Goal: Task Accomplishment & Management: Complete application form

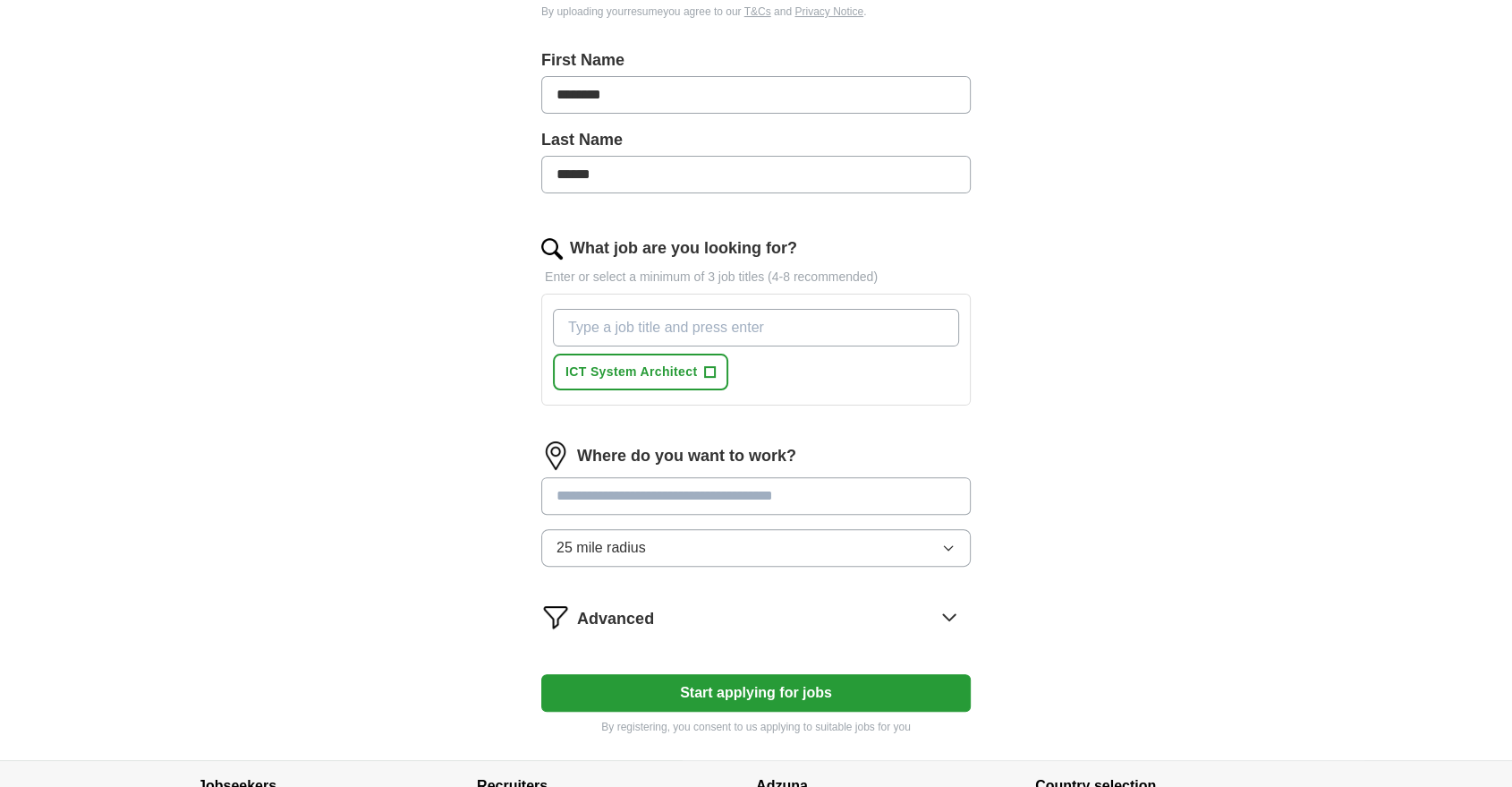
scroll to position [433, 0]
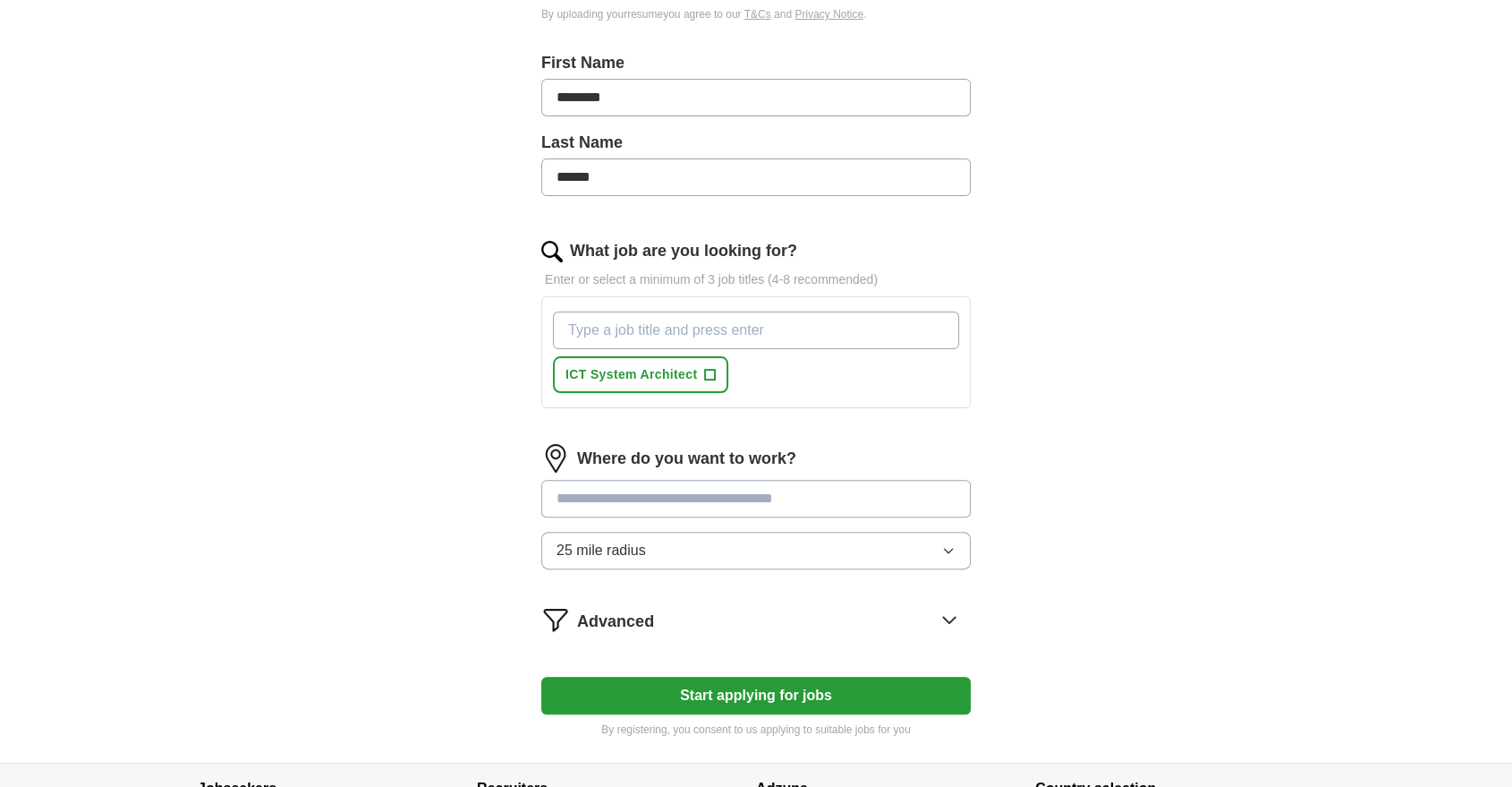
click at [637, 333] on input "What job are you looking for?" at bounding box center [755, 330] width 406 height 37
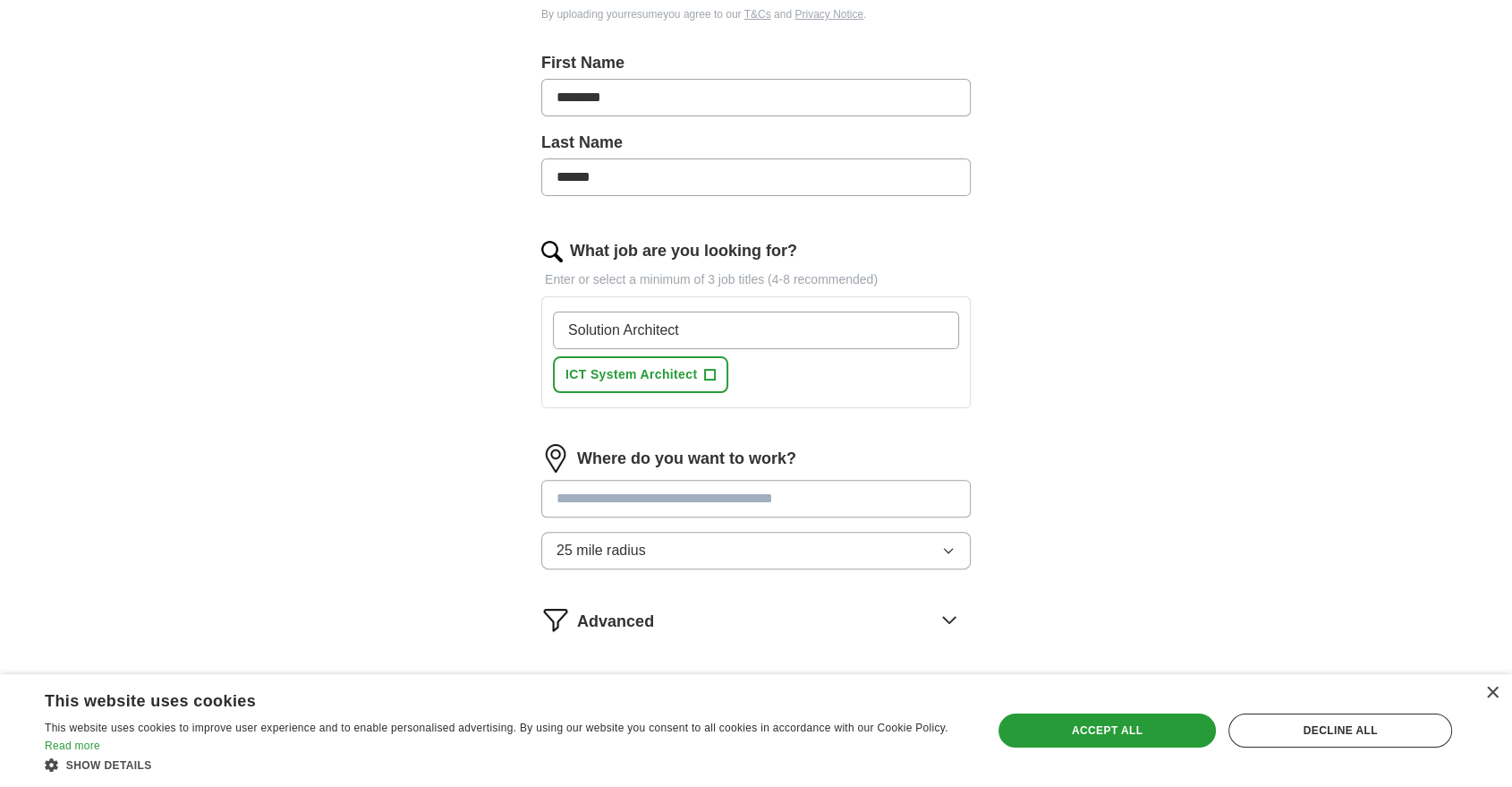
type input "Solution Architect"
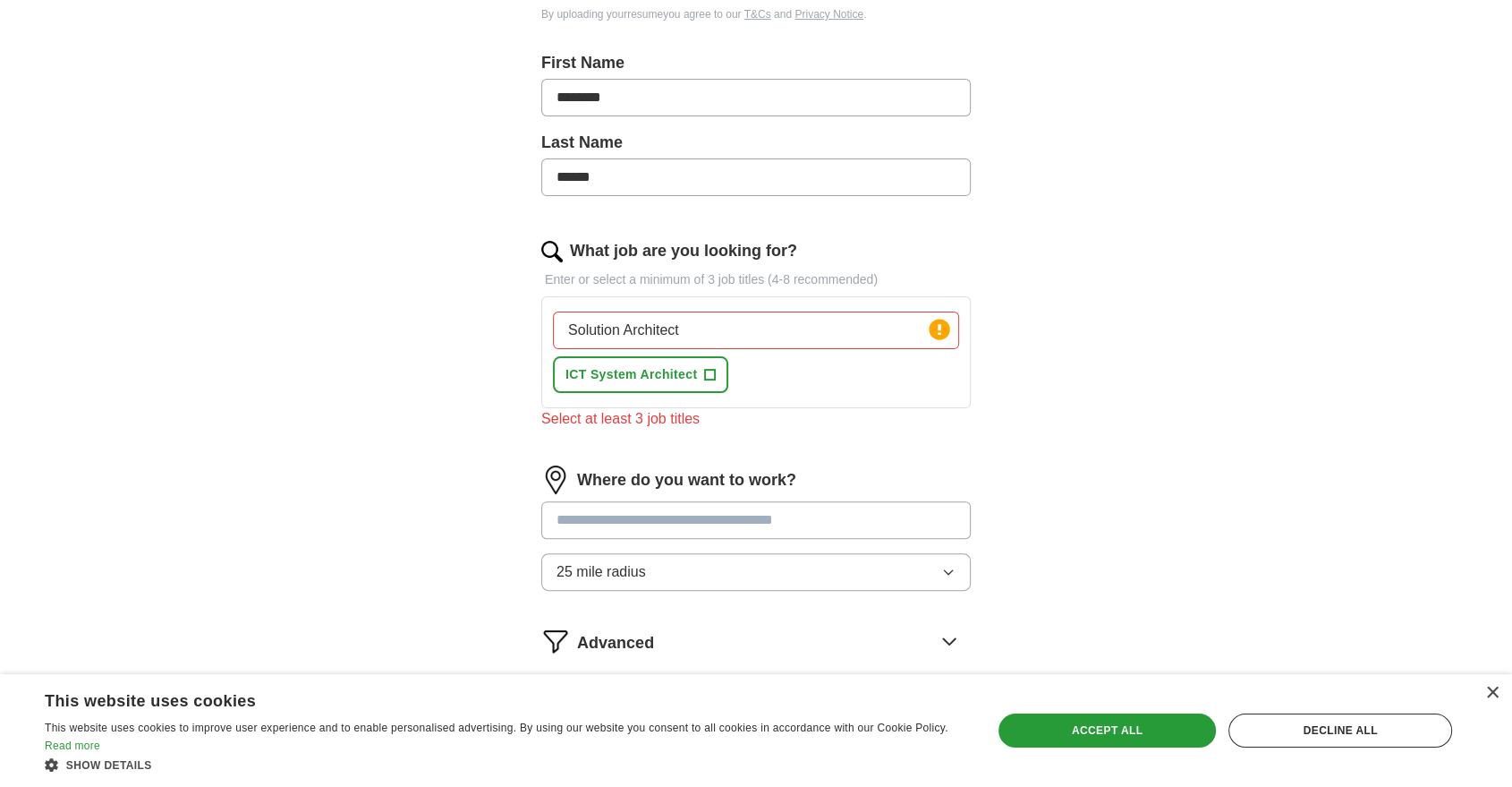
click at [743, 322] on input "Solution Architect" at bounding box center [755, 330] width 406 height 37
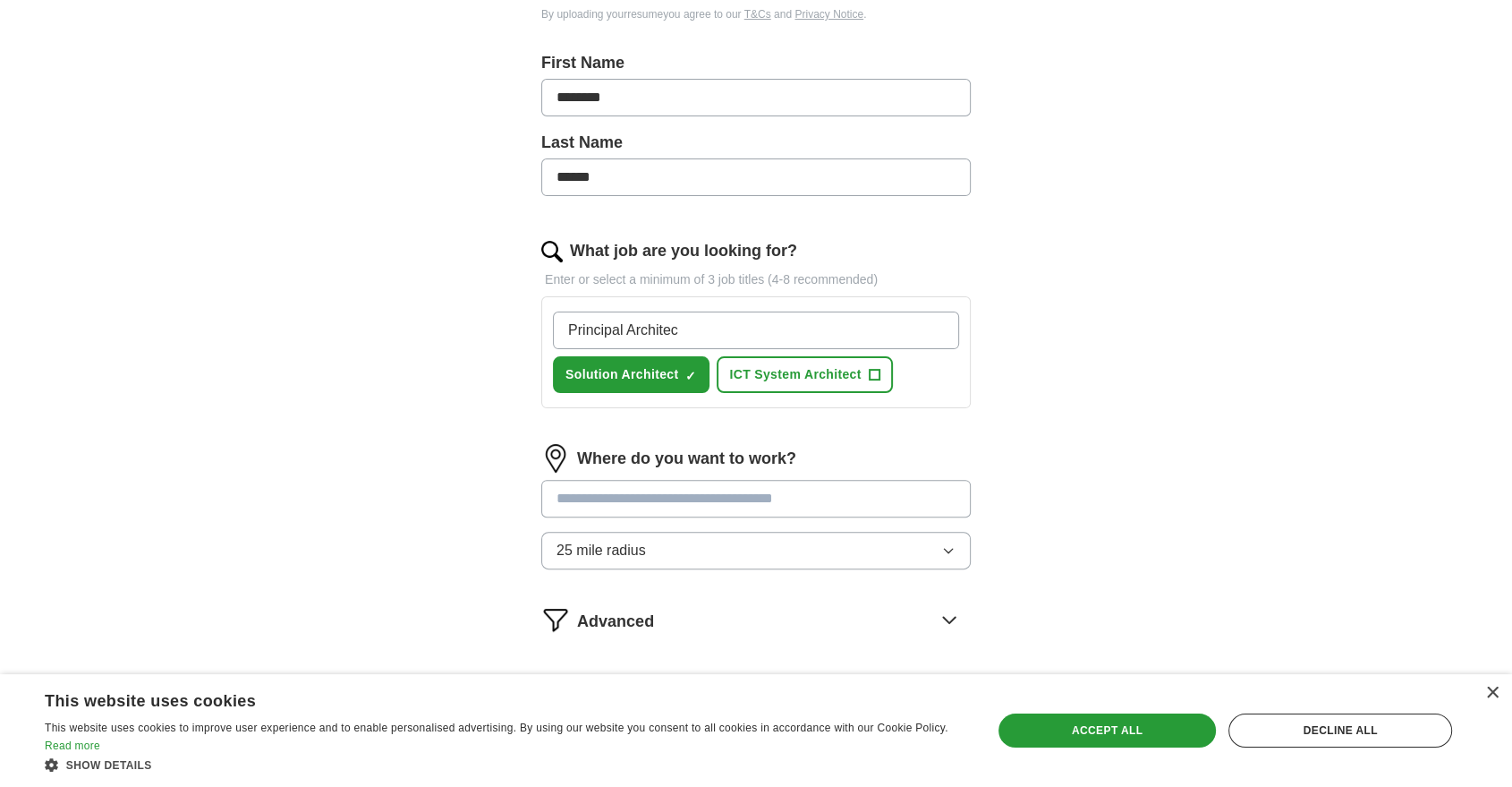
type input "Principal Architect"
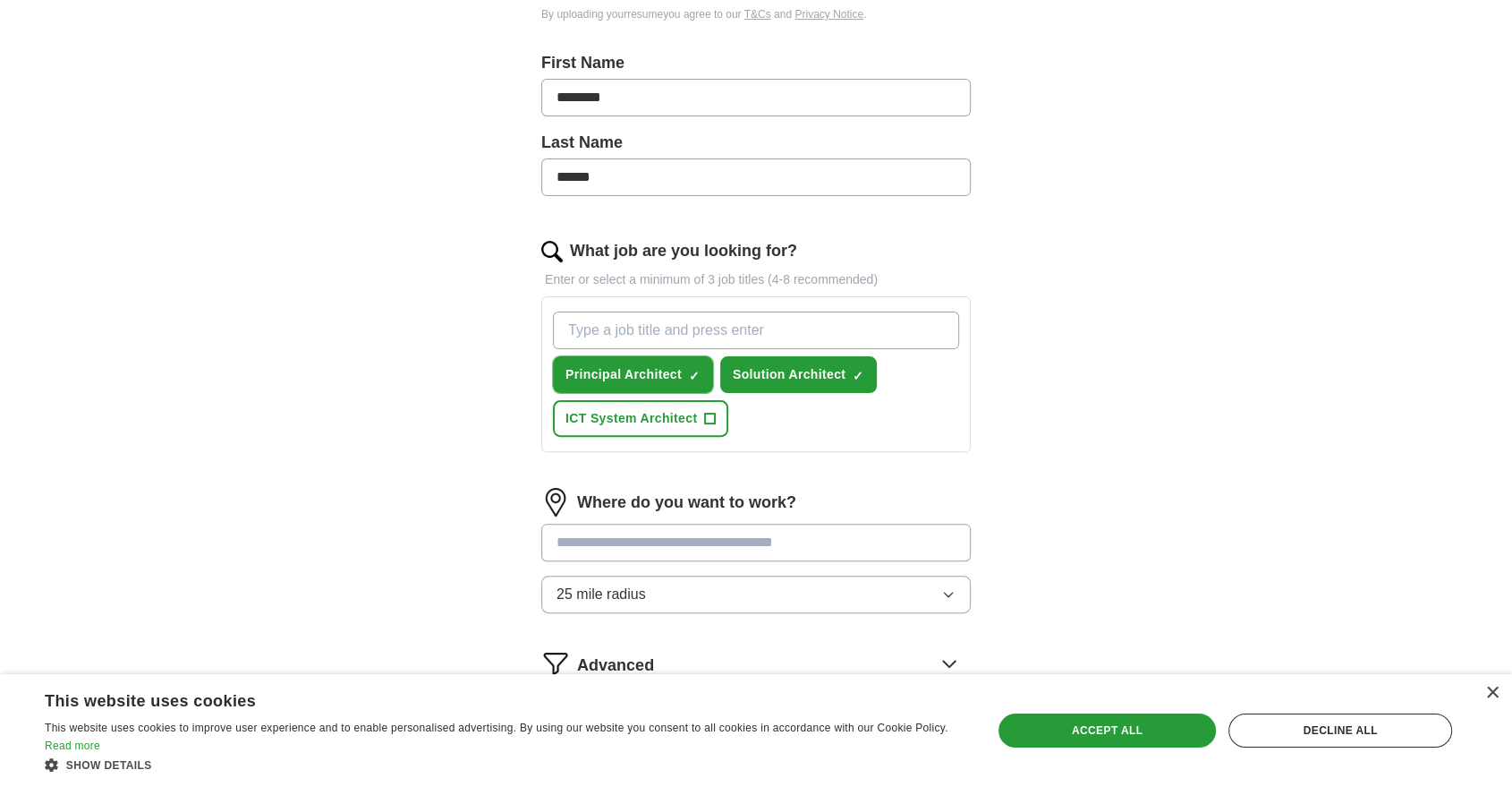
click at [698, 365] on button "Principal Architect ✓ ×" at bounding box center [632, 374] width 160 height 36
click at [680, 334] on input "What job are you looking for?" at bounding box center [755, 330] width 406 height 37
type input "{"
type input "Principal Consultant"
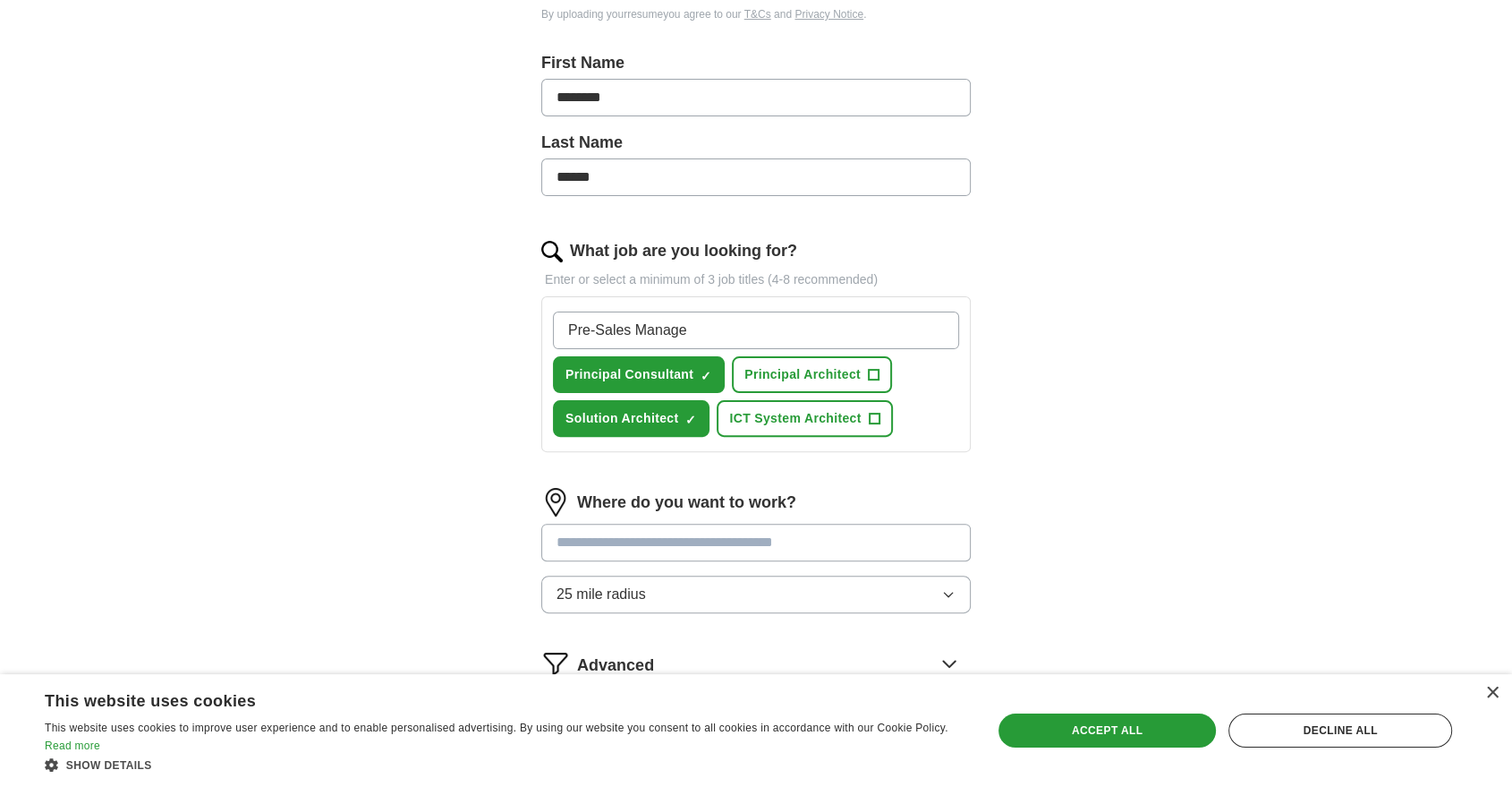
type input "Pre-Sales Manager"
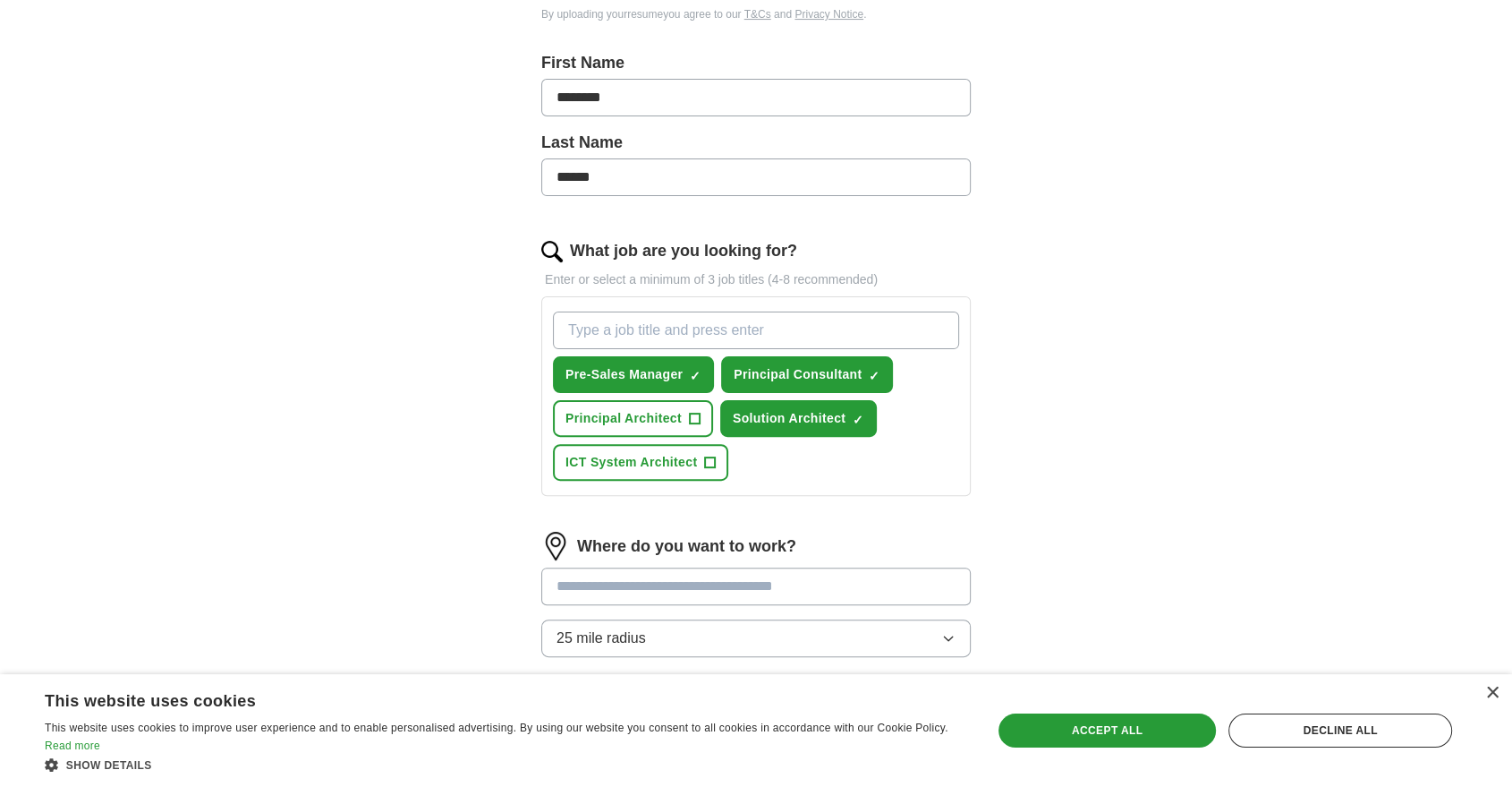
type input "S"
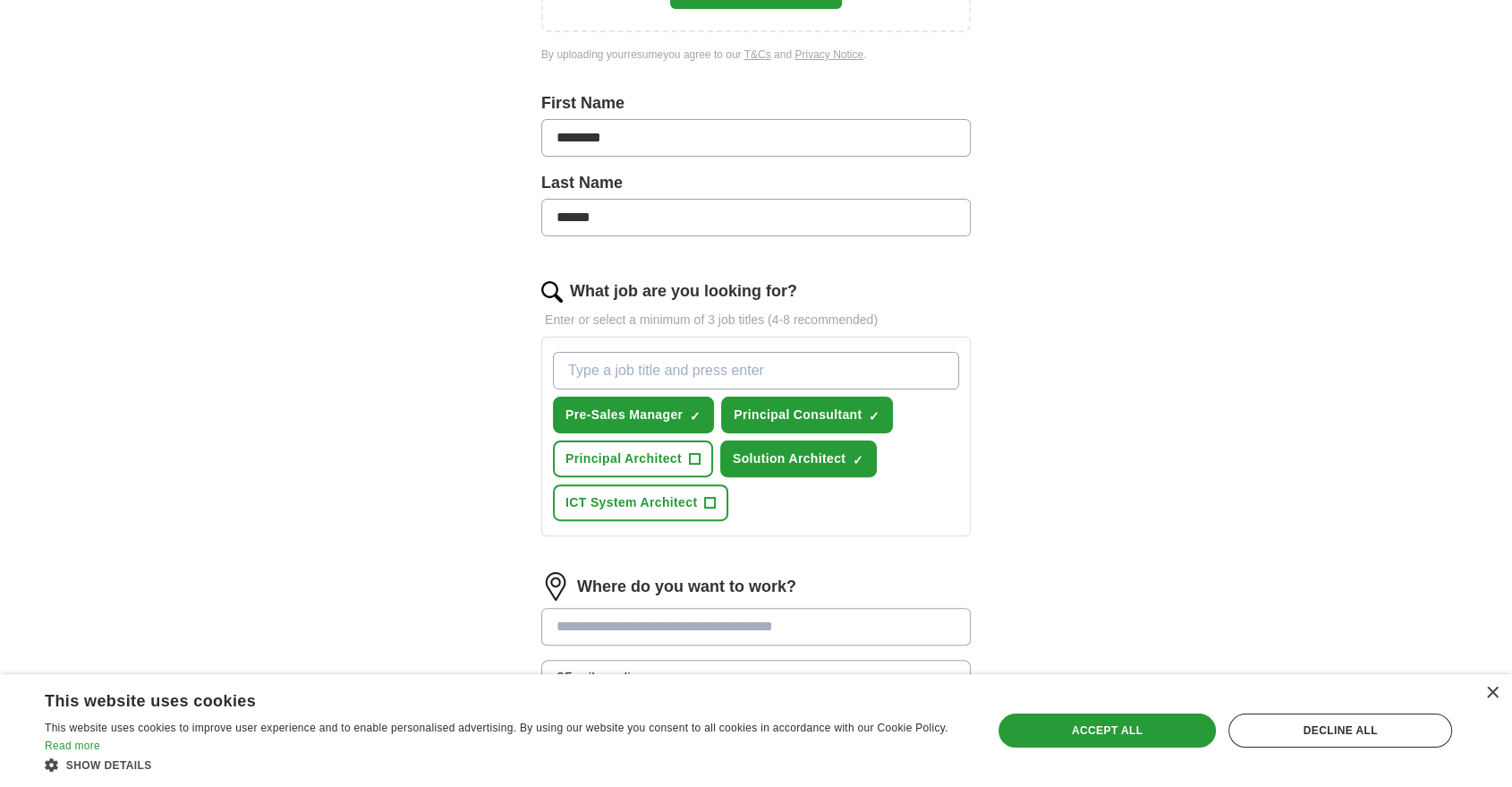
scroll to position [392, 0]
type input "T"
type input "S"
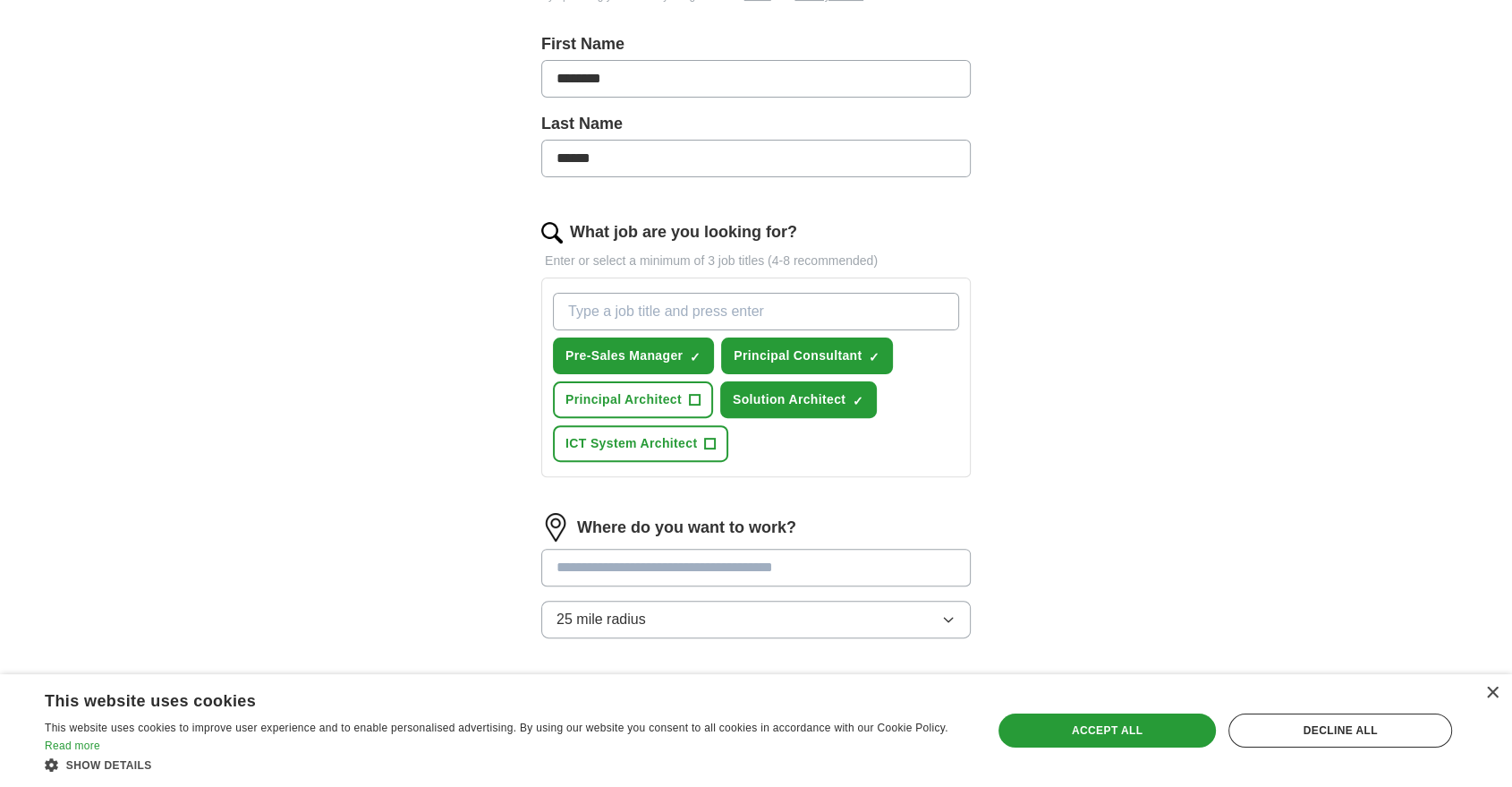
scroll to position [456, 0]
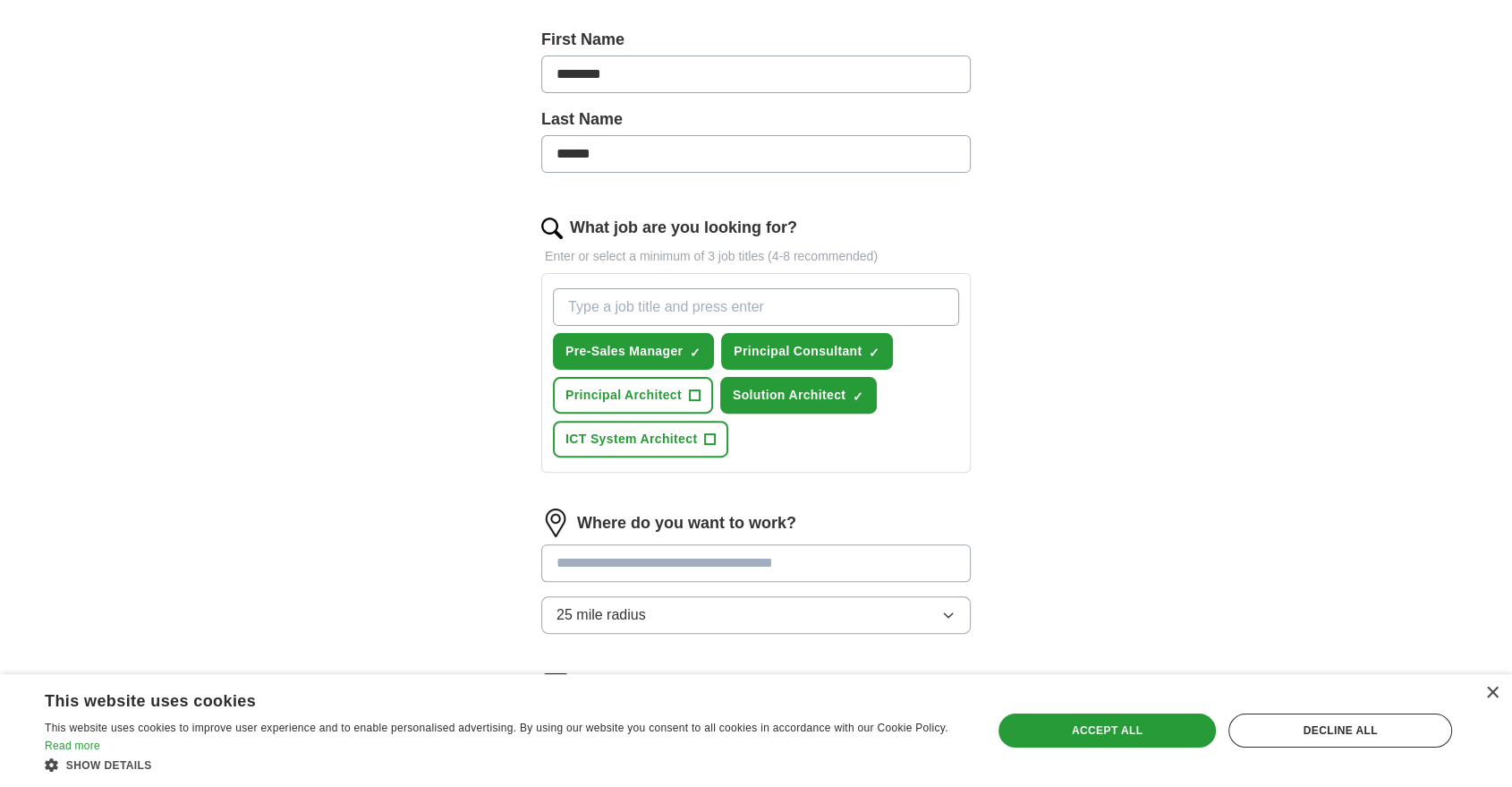
click at [804, 288] on input "What job are you looking for?" at bounding box center [755, 307] width 406 height 37
type input "Solutions Architect"
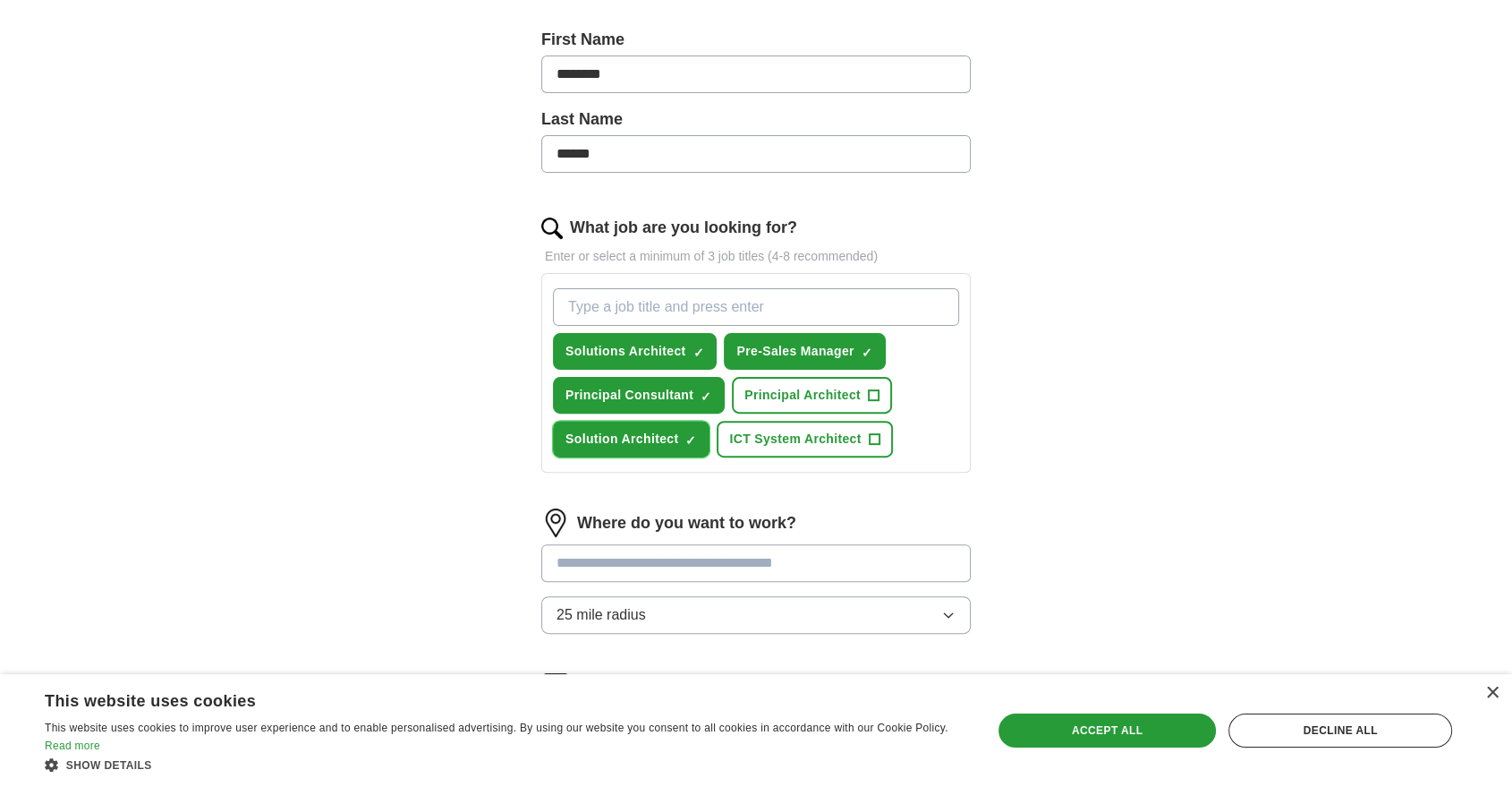
click at [680, 439] on button "Solution Architect ✓ ×" at bounding box center [631, 439] width 157 height 36
click at [652, 311] on input "What job are you looking for?" at bounding box center [755, 307] width 406 height 37
click at [652, 311] on input "P" at bounding box center [755, 307] width 406 height 37
type input "Principal Architect"
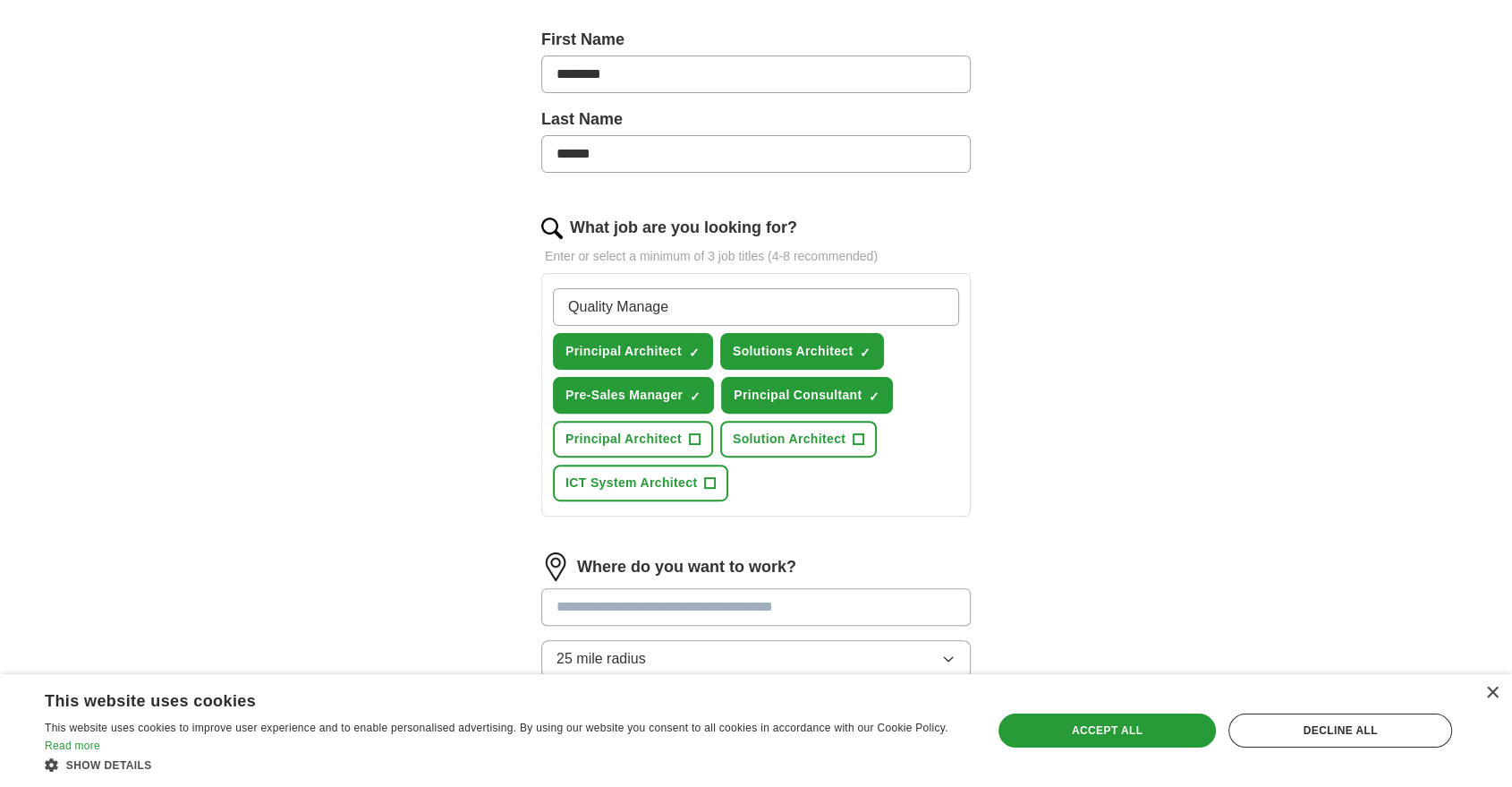
type input "Quality Manager"
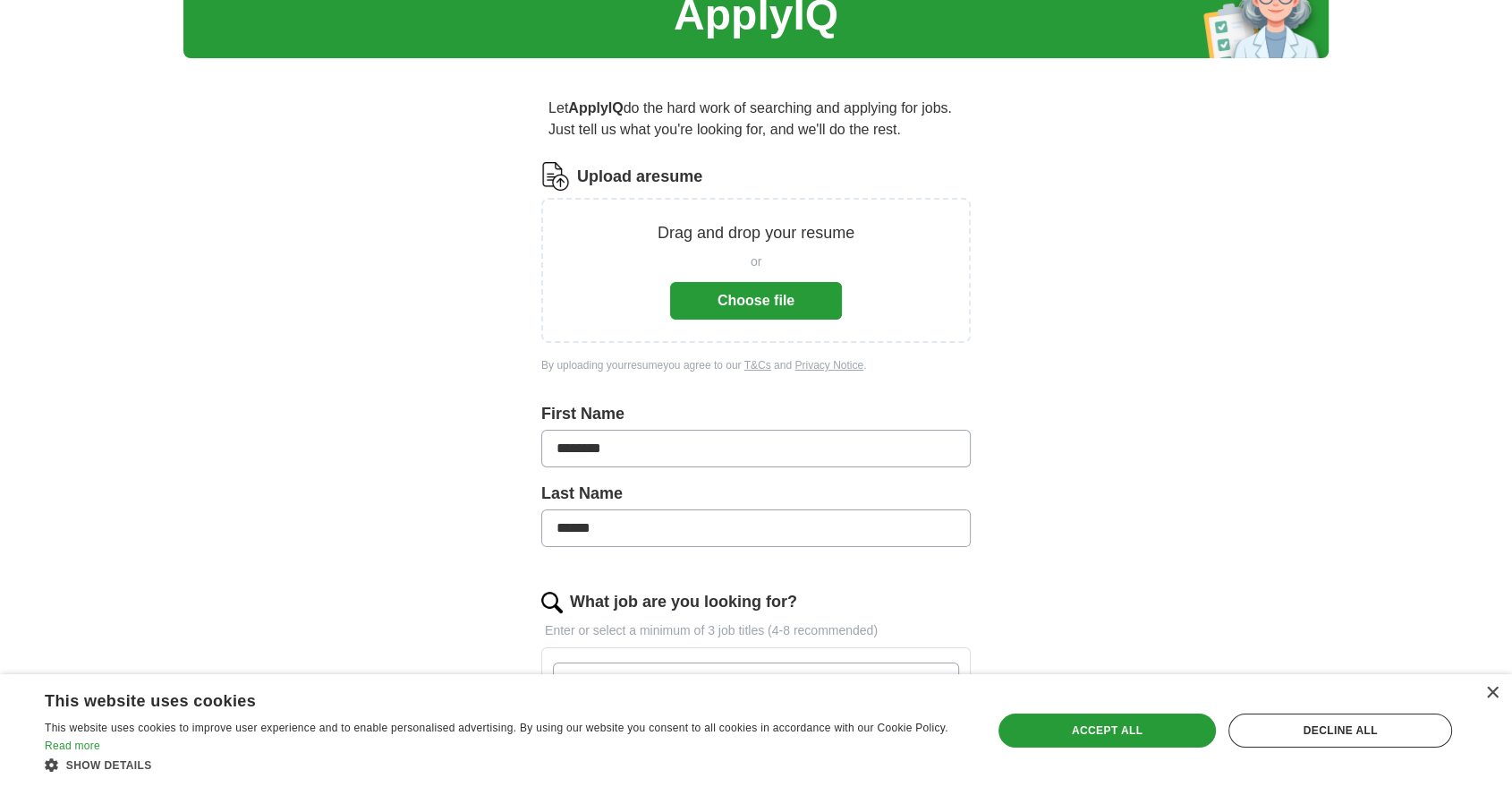
scroll to position [84, 0]
click at [736, 281] on button "Choose file" at bounding box center [756, 299] width 172 height 37
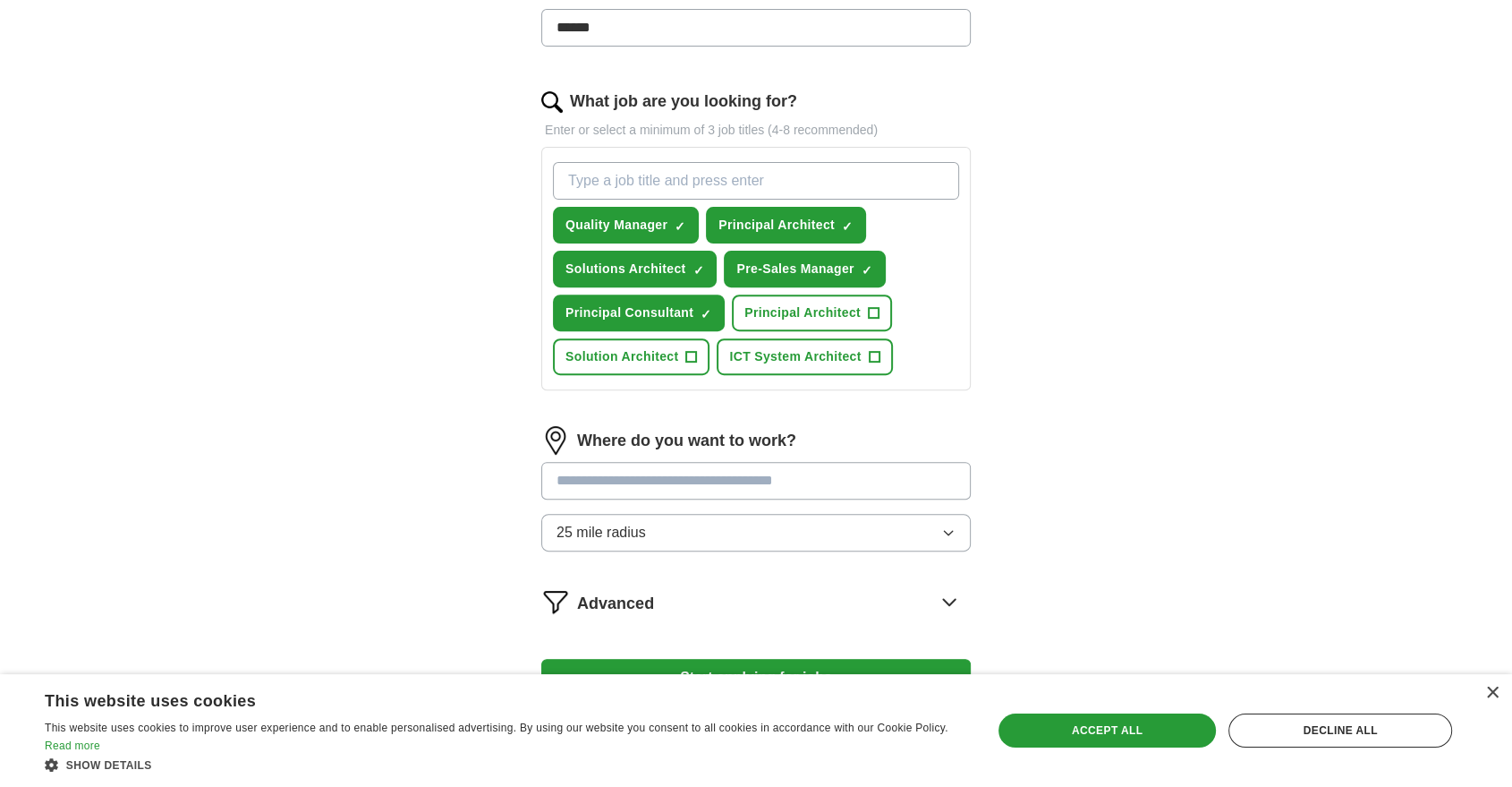
scroll to position [580, 0]
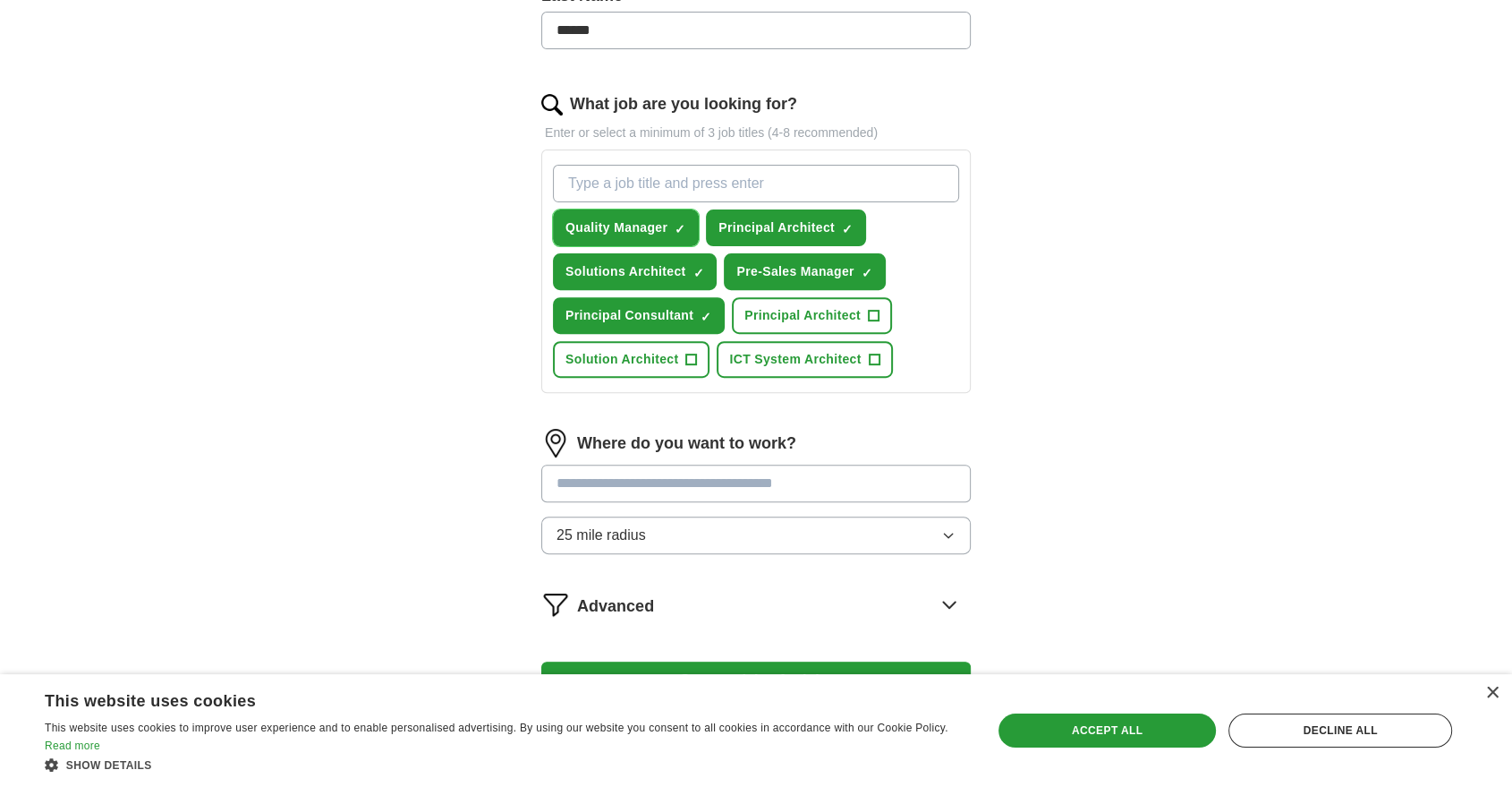
click at [0, 0] on span "×" at bounding box center [0, 0] width 0 height 0
click at [678, 193] on input "What job are you looking for?" at bounding box center [755, 183] width 406 height 37
type input "Quality Director"
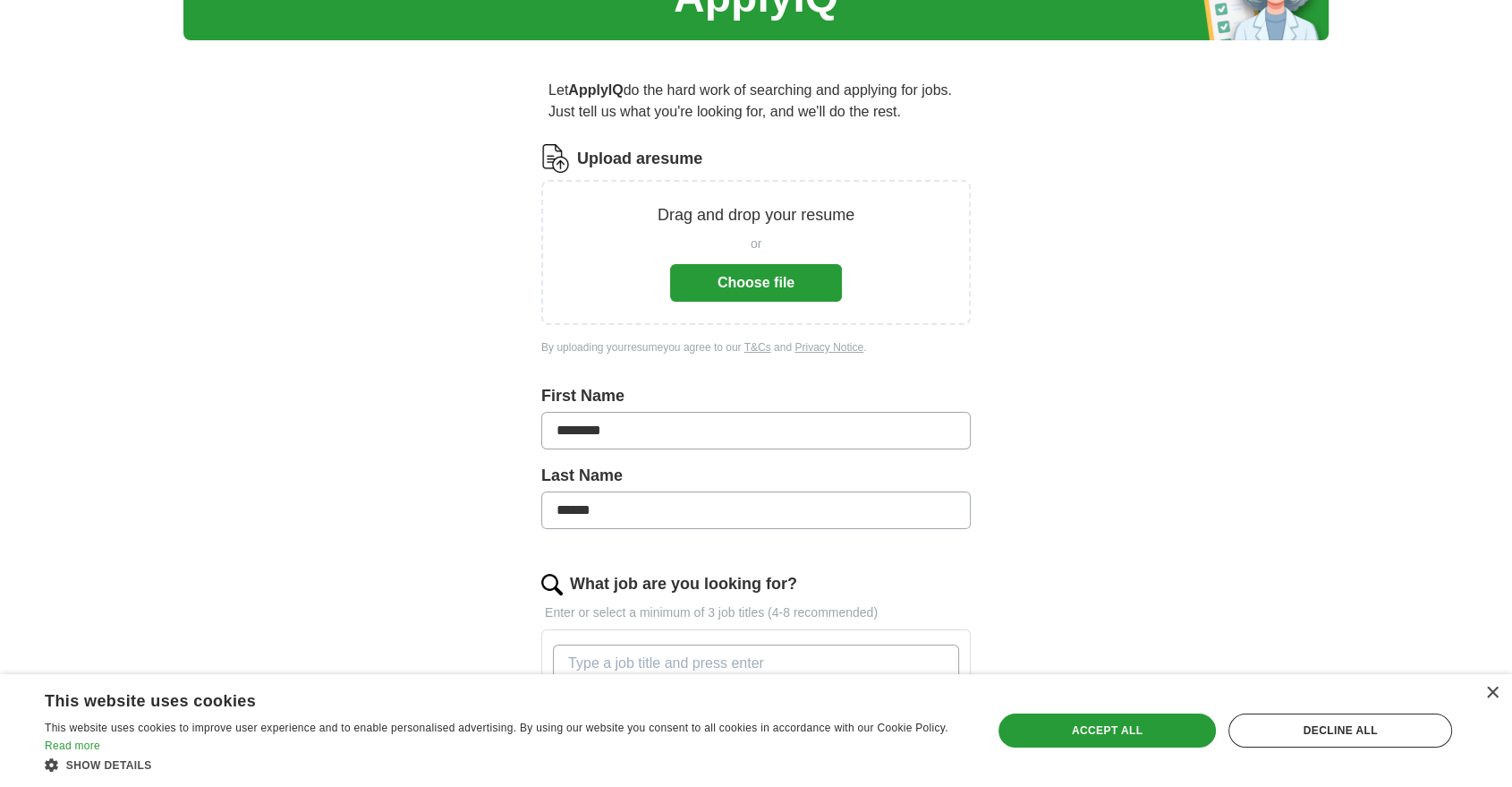
scroll to position [99, 0]
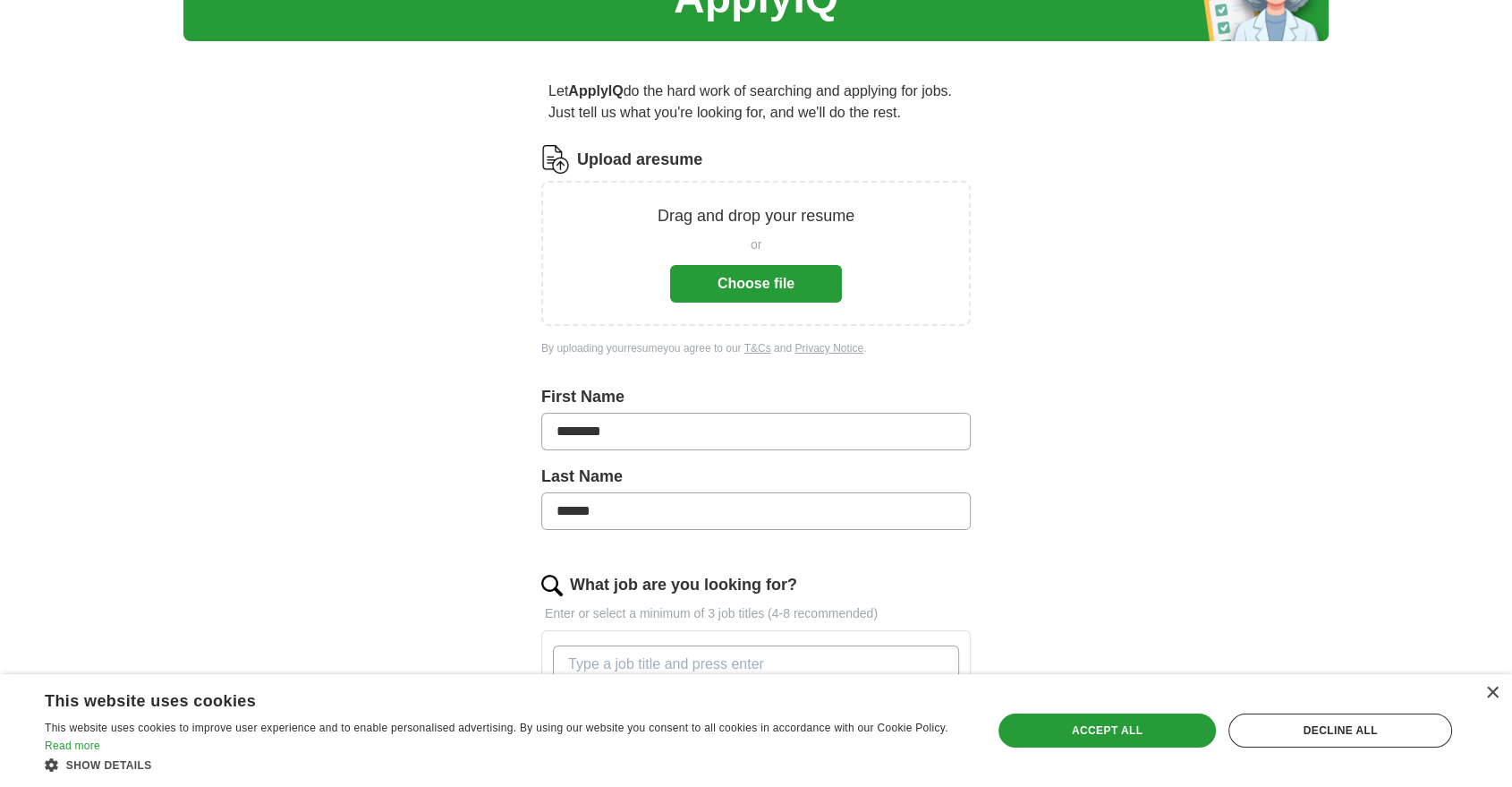
click at [720, 281] on button "Choose file" at bounding box center [756, 283] width 172 height 37
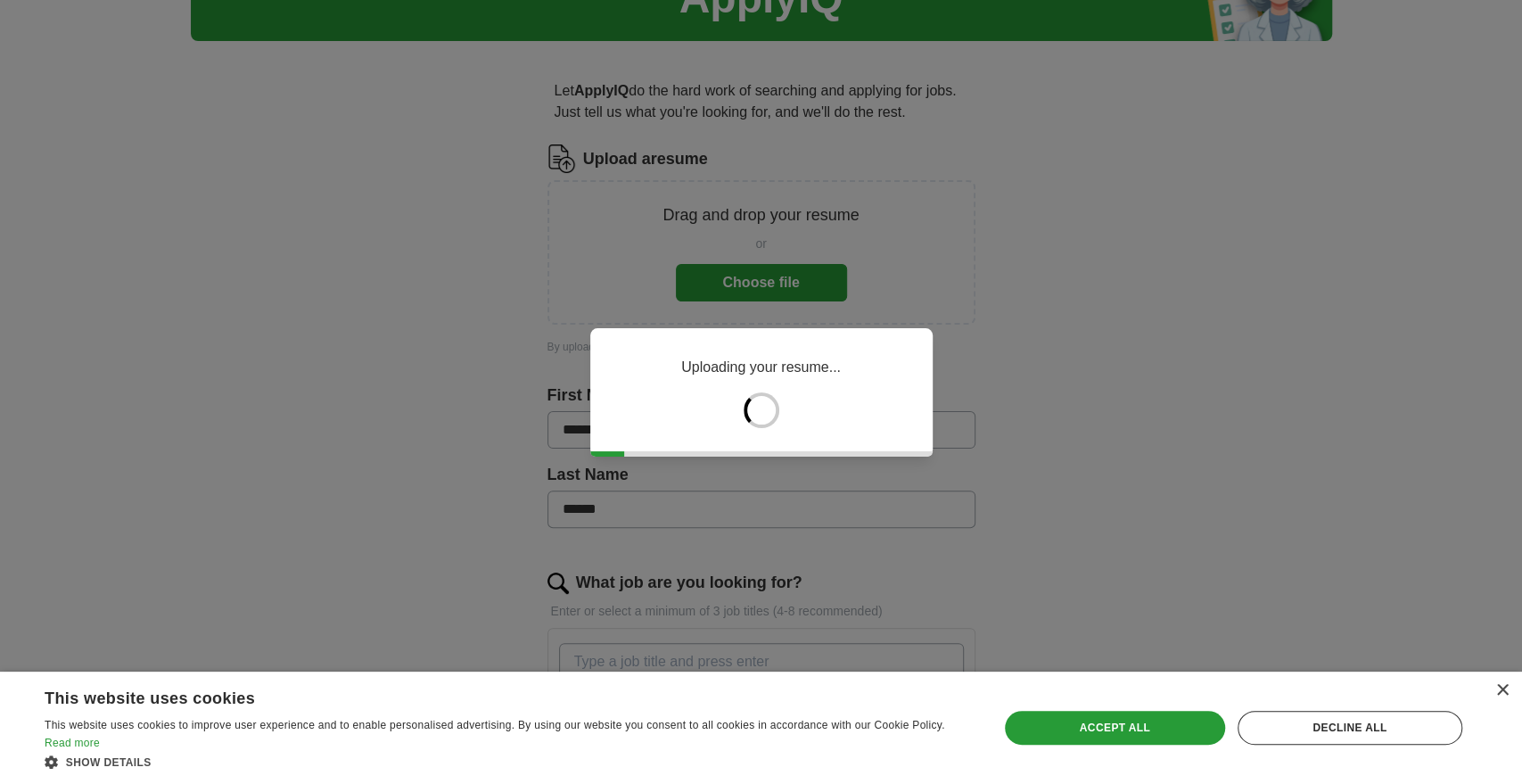
click at [1506, 691] on div "× This website uses cookies This website uses cookies to improve user experienc…" at bounding box center [761, 727] width 1522 height 112
click at [1506, 691] on div "×" at bounding box center [1502, 691] width 13 height 13
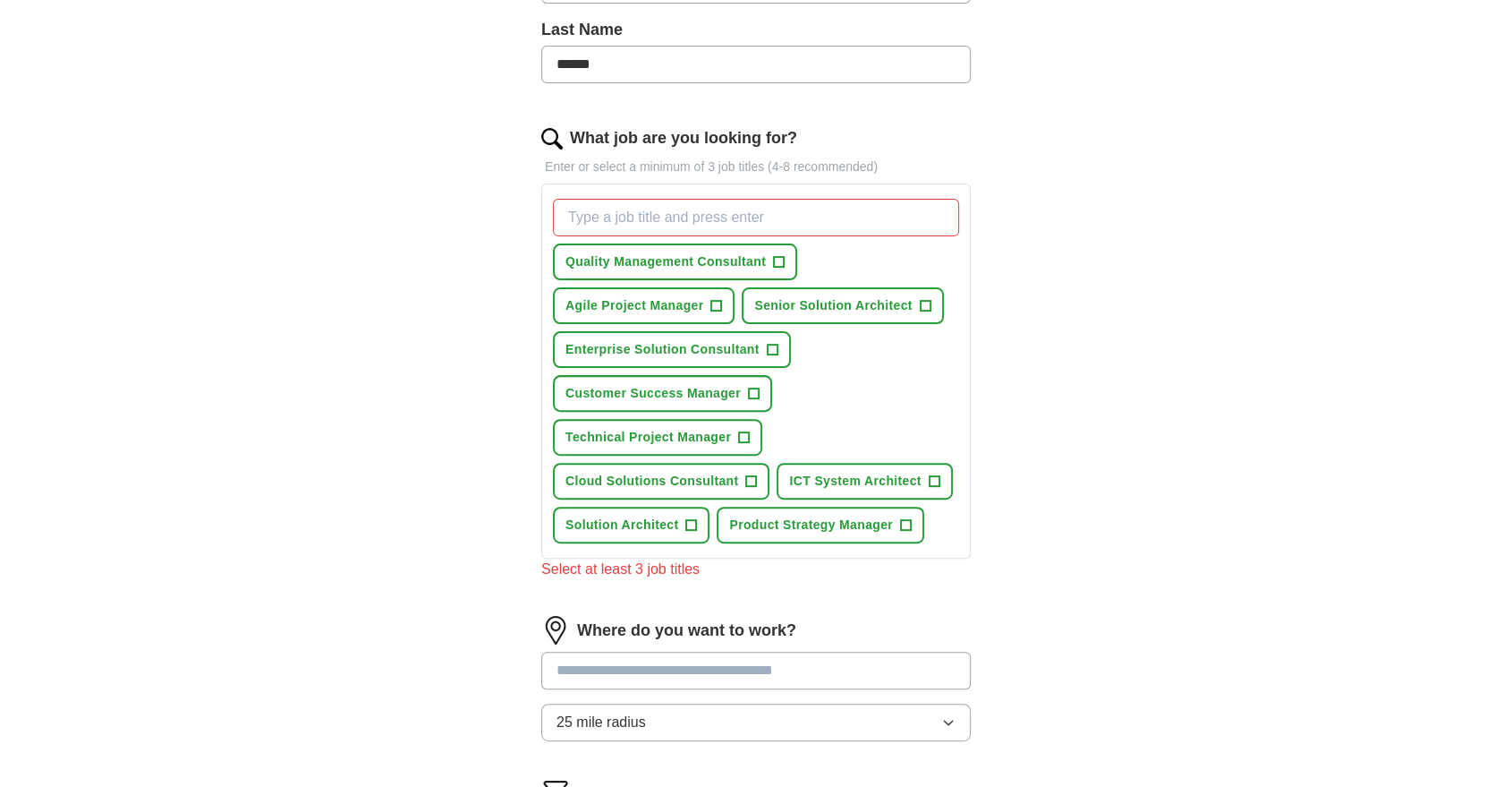
scroll to position [478, 0]
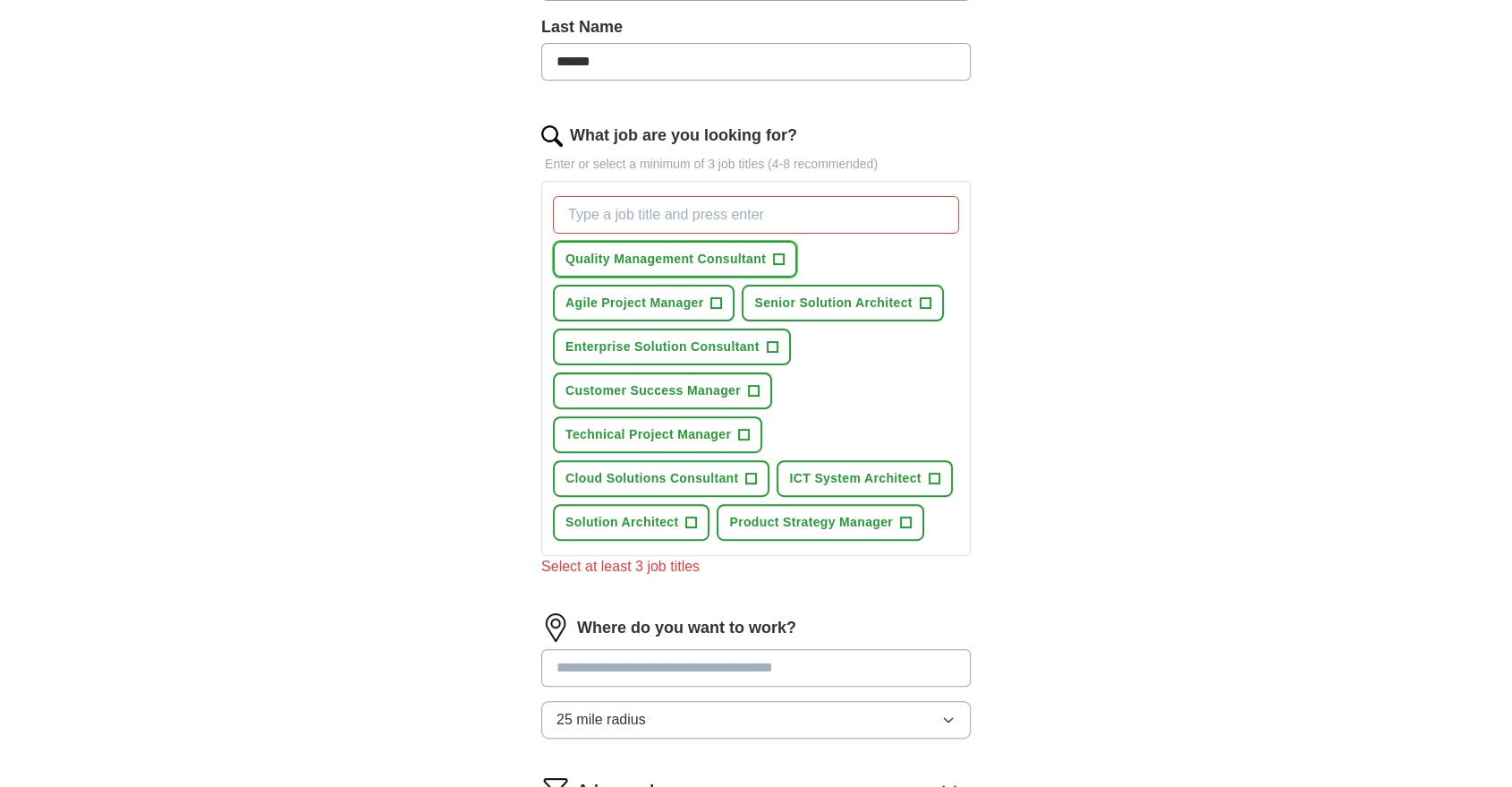
click at [771, 269] on button "Quality Management Consultant +" at bounding box center [674, 258] width 244 height 36
click at [767, 231] on input "What job are you looking for?" at bounding box center [755, 215] width 406 height 37
click at [0, 0] on span "×" at bounding box center [0, 0] width 0 height 0
click at [875, 306] on span "Senior Solution Architect" at bounding box center [833, 303] width 158 height 19
click at [744, 430] on span "+" at bounding box center [745, 434] width 11 height 14
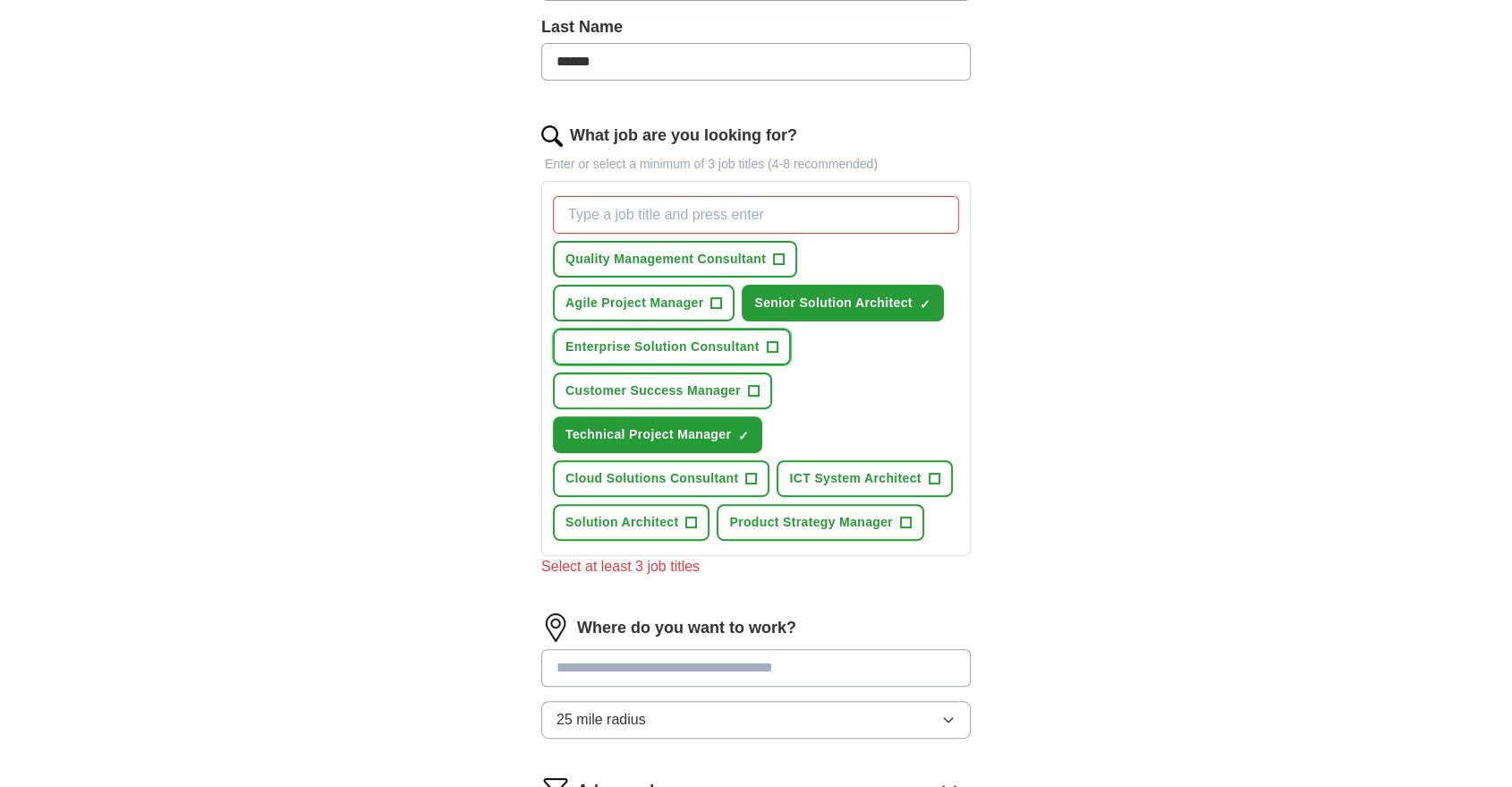
click at [769, 342] on span "+" at bounding box center [773, 347] width 11 height 14
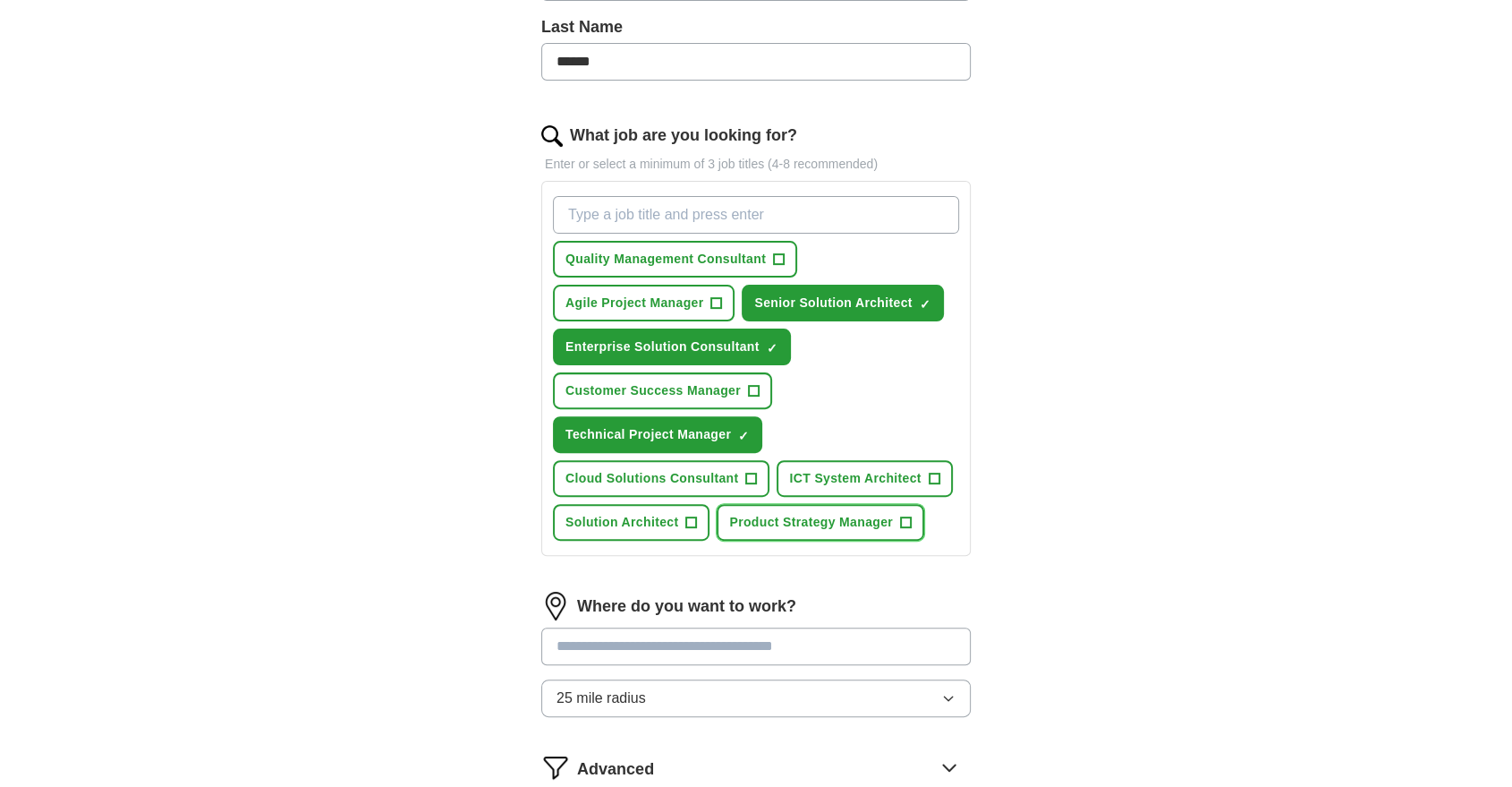
click at [884, 524] on span "Product Strategy Manager" at bounding box center [811, 522] width 163 height 19
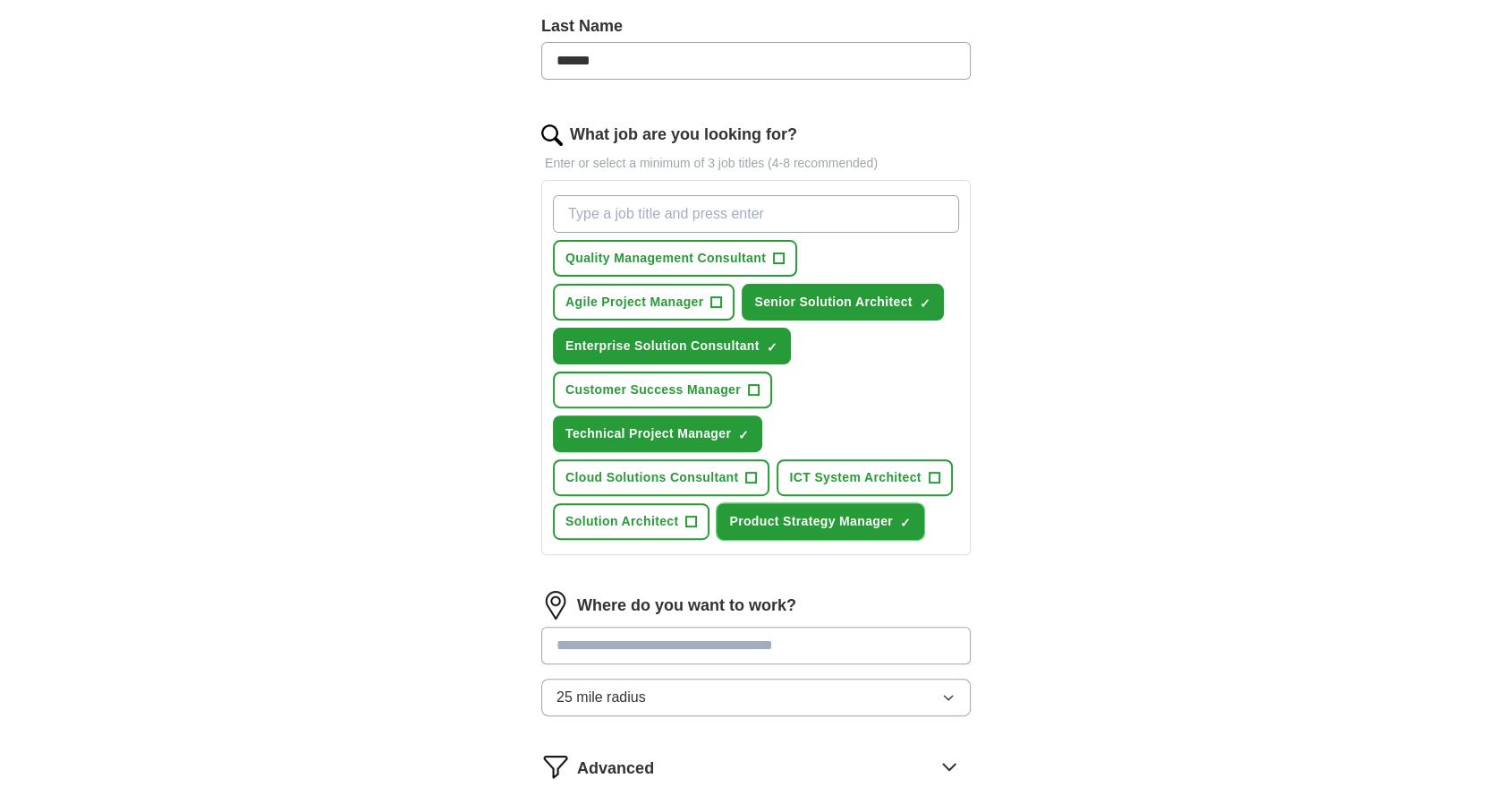
scroll to position [479, 0]
click at [770, 256] on button "Quality Management Consultant +" at bounding box center [674, 257] width 244 height 36
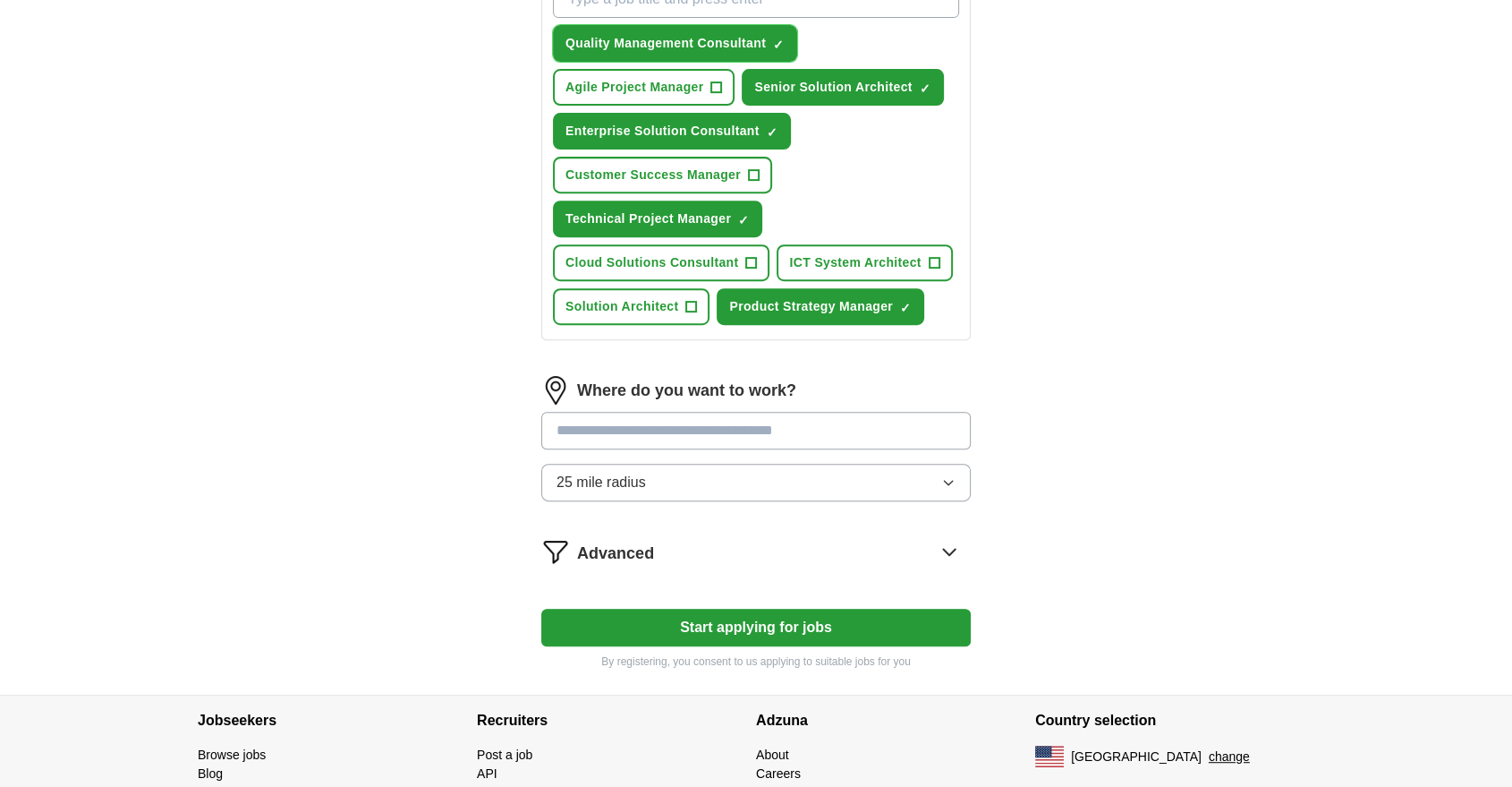
scroll to position [695, 0]
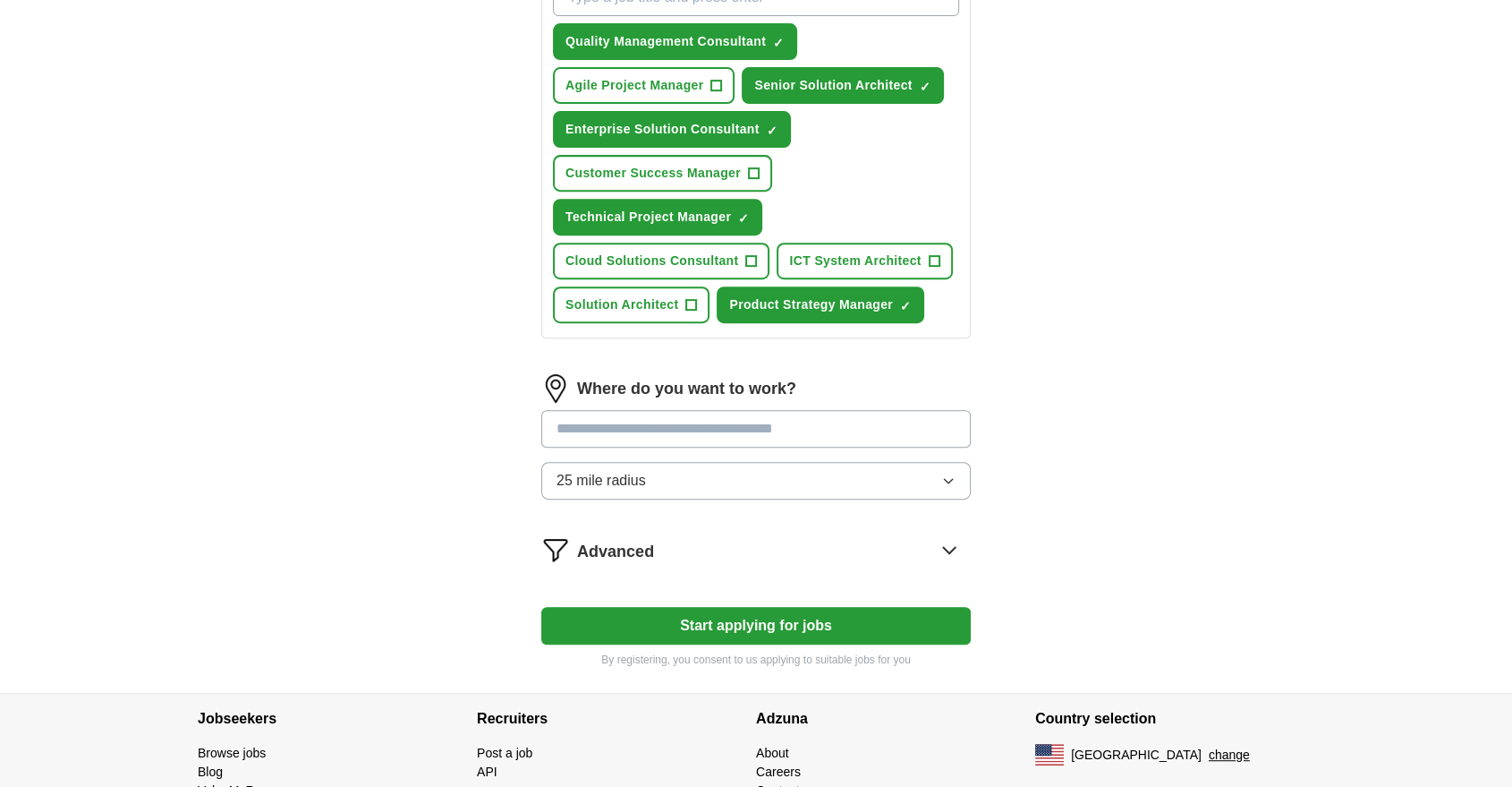
click at [758, 432] on input at bounding box center [756, 428] width 429 height 37
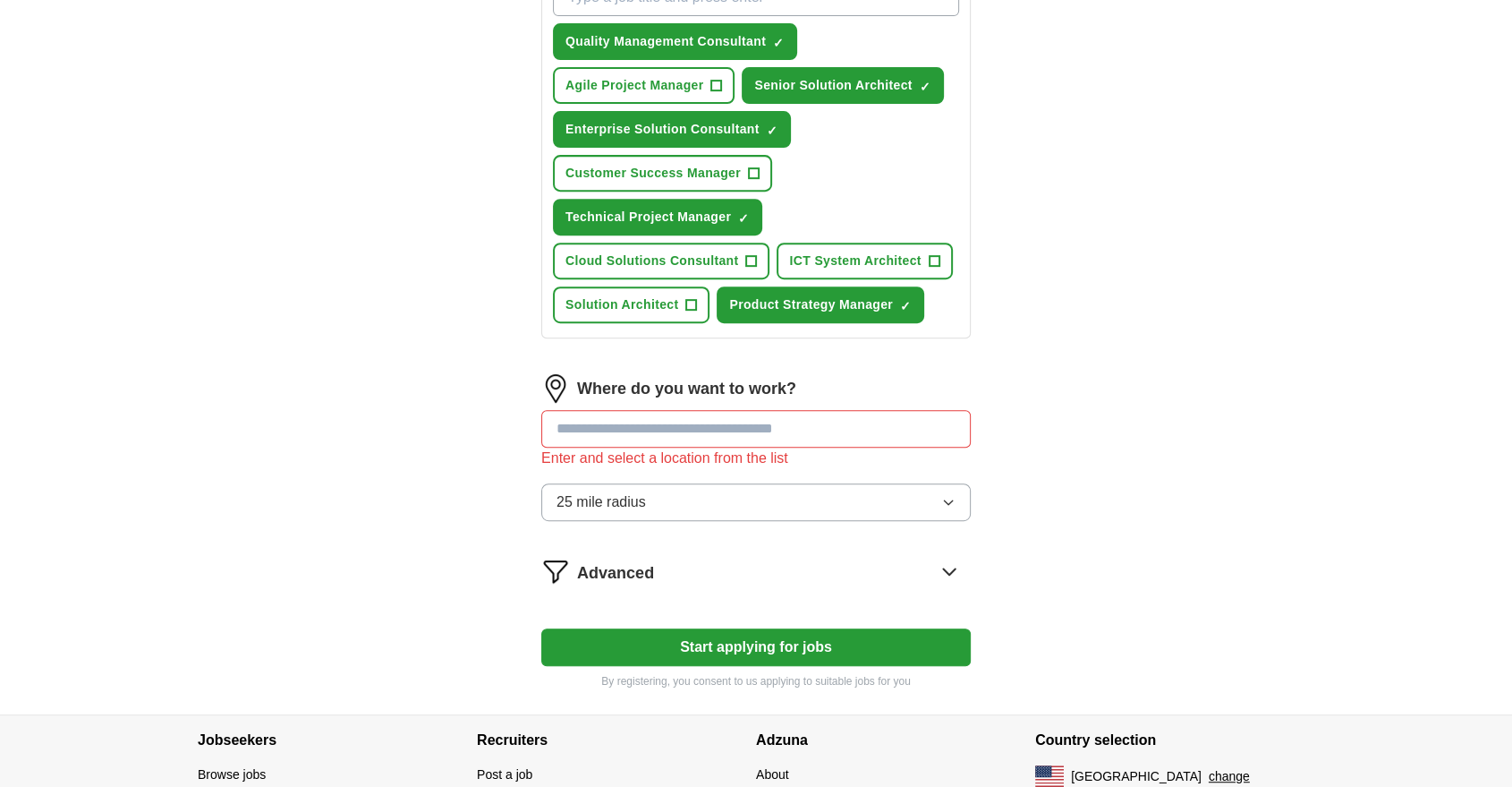
click at [710, 566] on form "Select a resume [PERSON_NAME] Resume 2025v3.pdf [DATE] 16:23 Upload a different…" at bounding box center [756, 118] width 429 height 1140
click at [710, 566] on div "Advanced" at bounding box center [774, 571] width 394 height 29
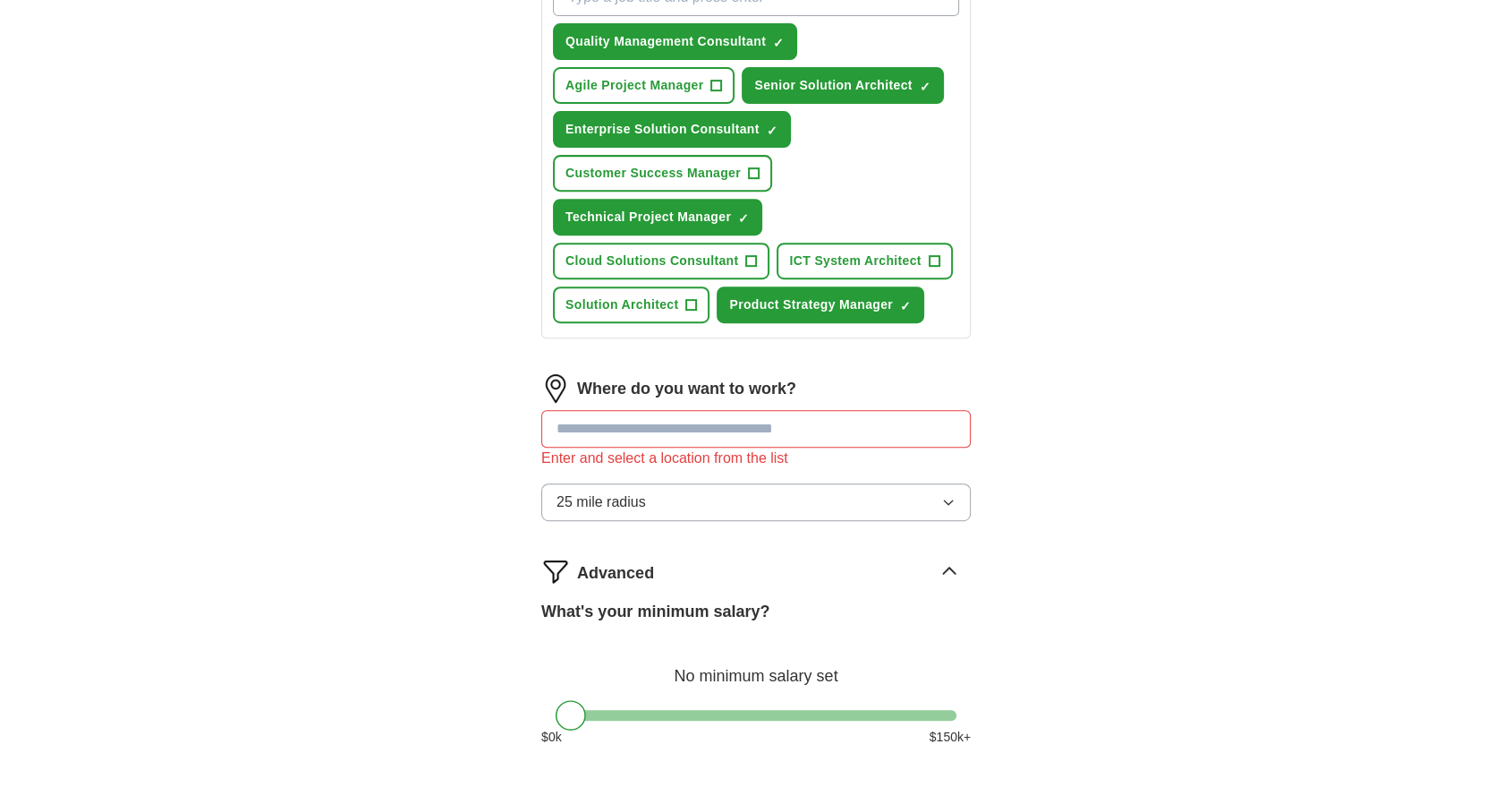
scroll to position [974, 0]
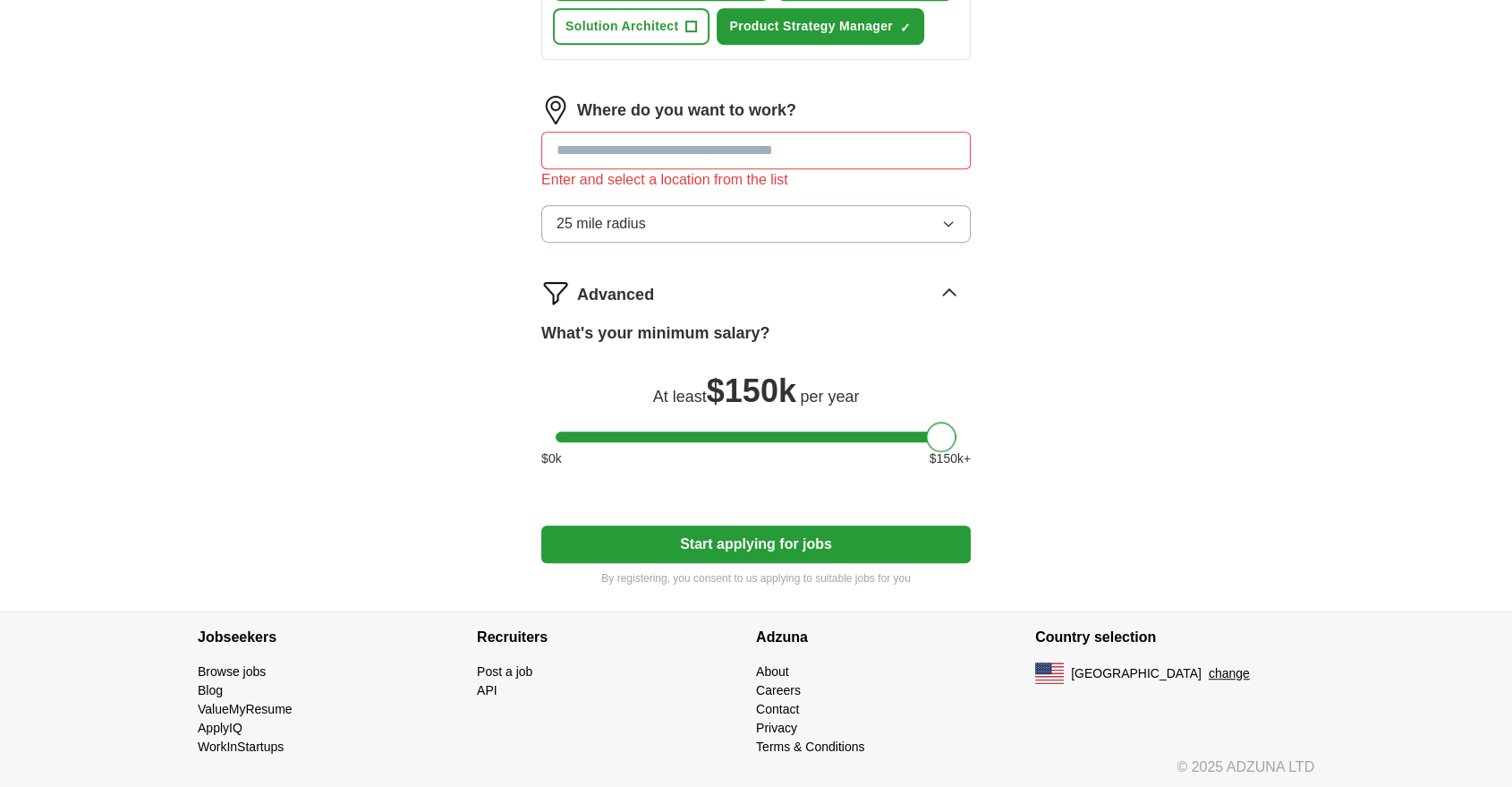
drag, startPoint x: 575, startPoint y: 435, endPoint x: 1069, endPoint y: 467, distance: 495.0
click at [731, 143] on input at bounding box center [756, 151] width 429 height 37
type input "**********"
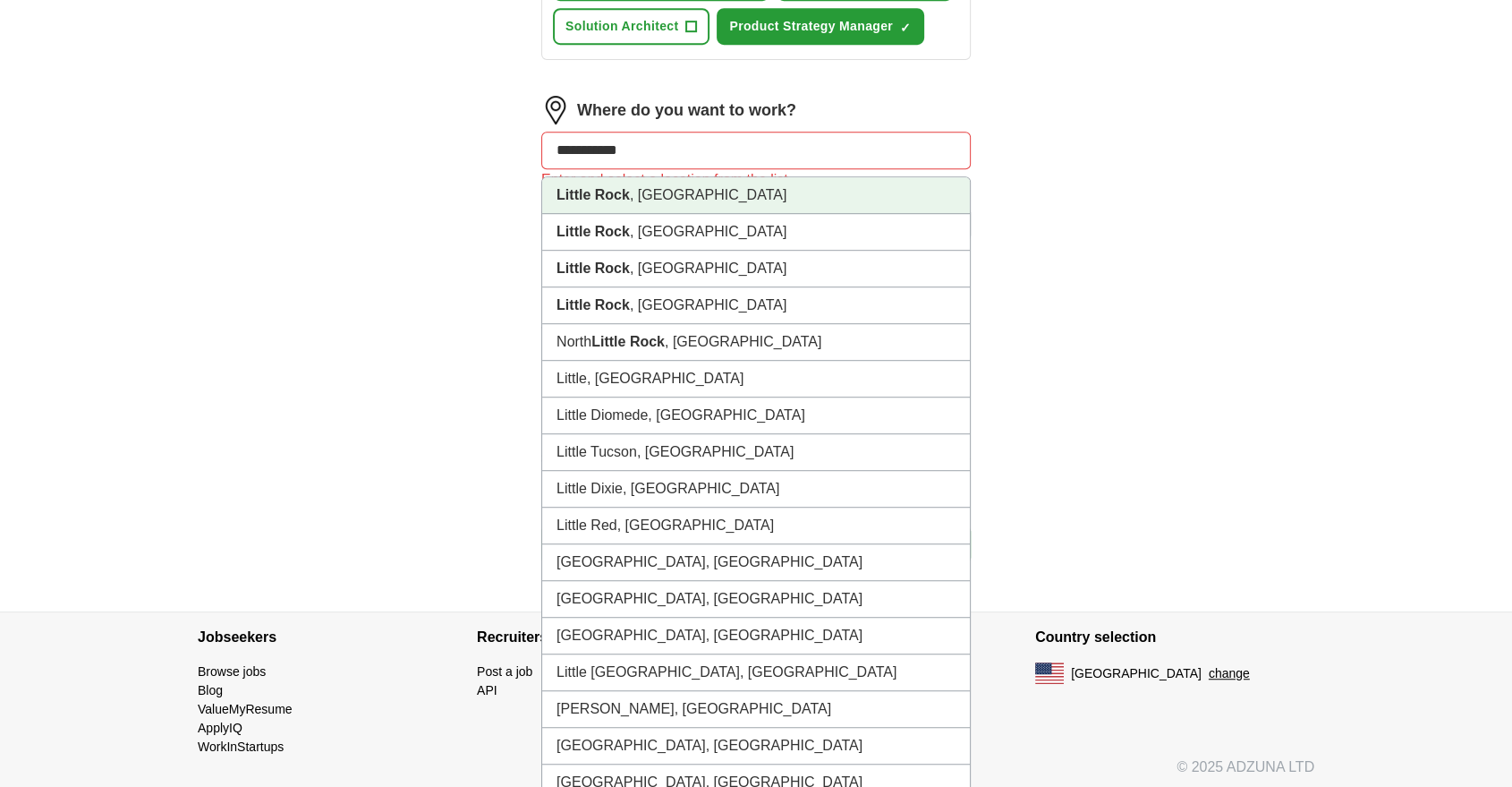
click at [687, 182] on li "[GEOGRAPHIC_DATA] , [GEOGRAPHIC_DATA]" at bounding box center [756, 195] width 427 height 36
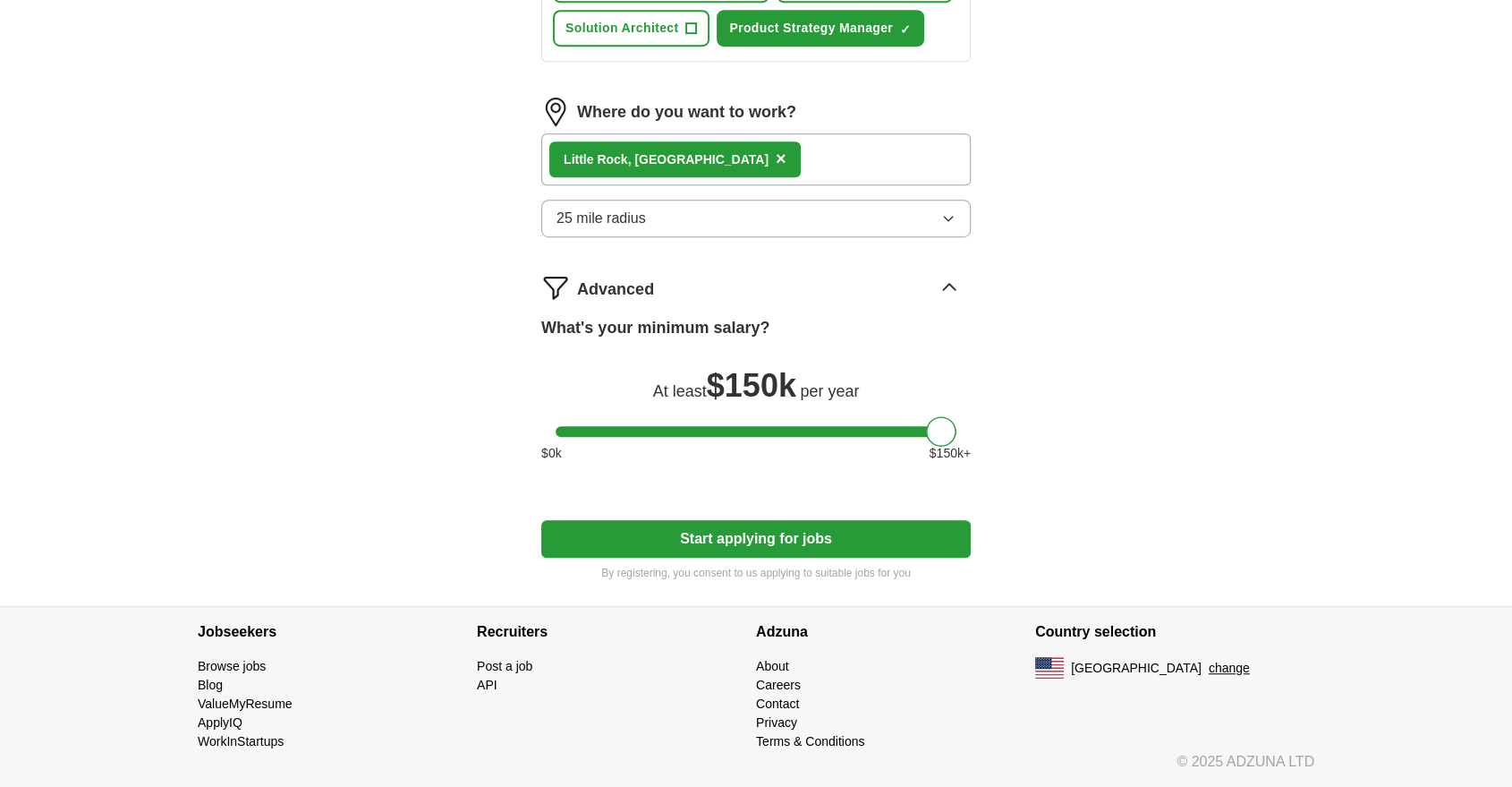
scroll to position [966, 0]
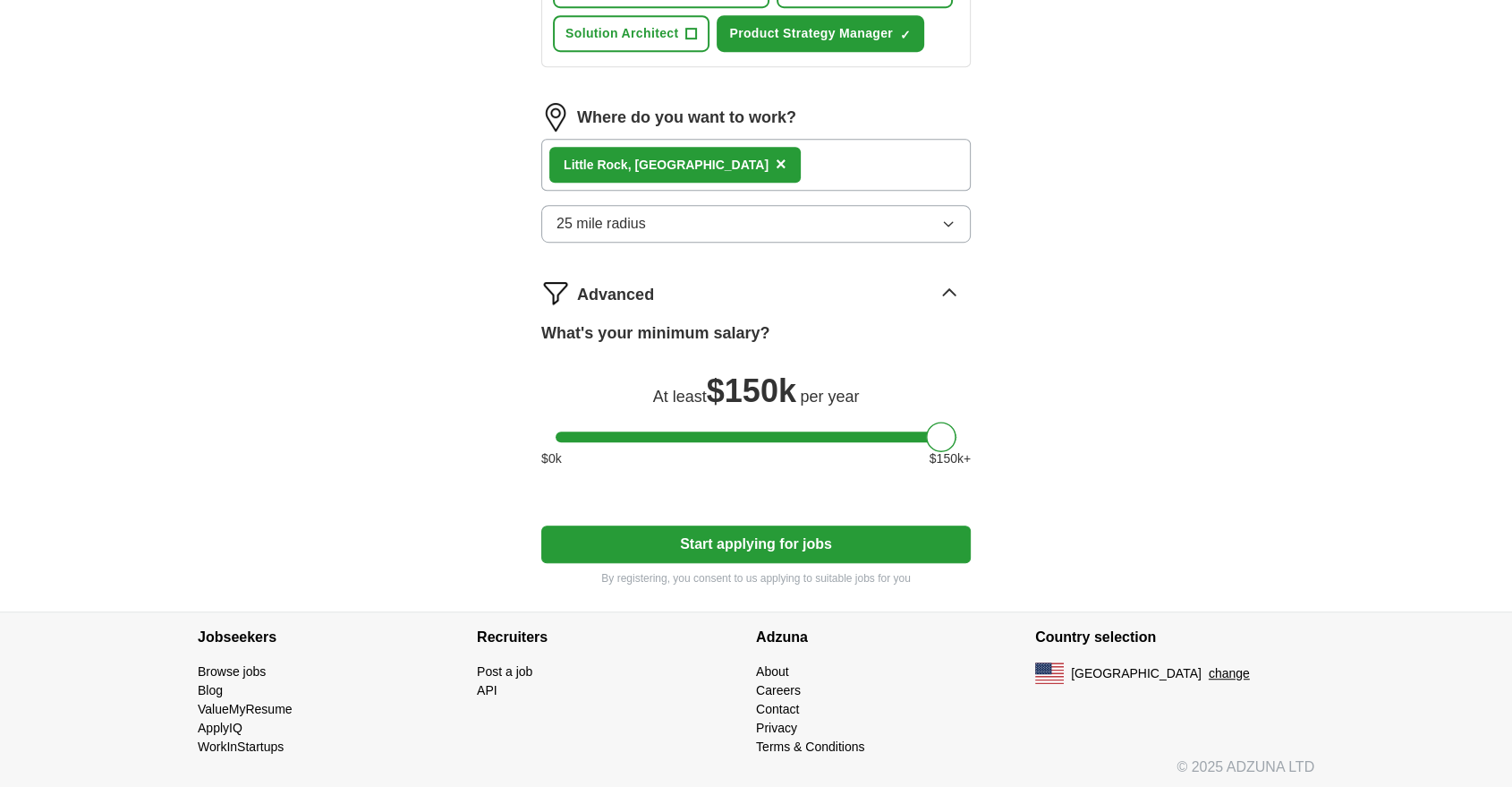
click at [721, 164] on div "Little Rock , [GEOGRAPHIC_DATA] ×" at bounding box center [756, 164] width 429 height 52
click at [736, 150] on div "Little Rock , [GEOGRAPHIC_DATA] ×" at bounding box center [756, 164] width 429 height 52
click at [764, 156] on div "Little Rock , [GEOGRAPHIC_DATA] ×" at bounding box center [756, 164] width 429 height 52
click at [776, 157] on span "×" at bounding box center [781, 164] width 11 height 20
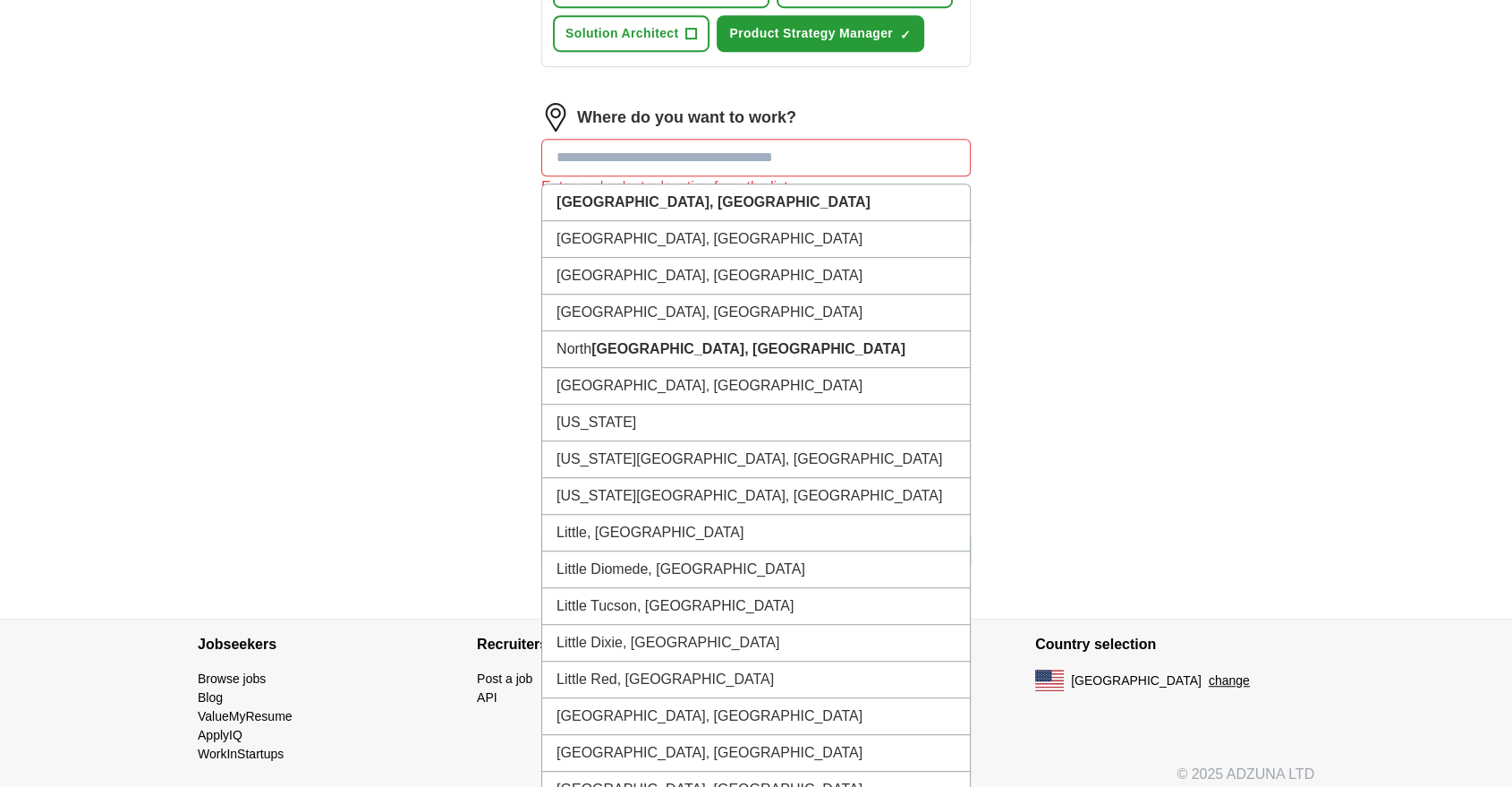
click at [667, 161] on input at bounding box center [756, 157] width 429 height 37
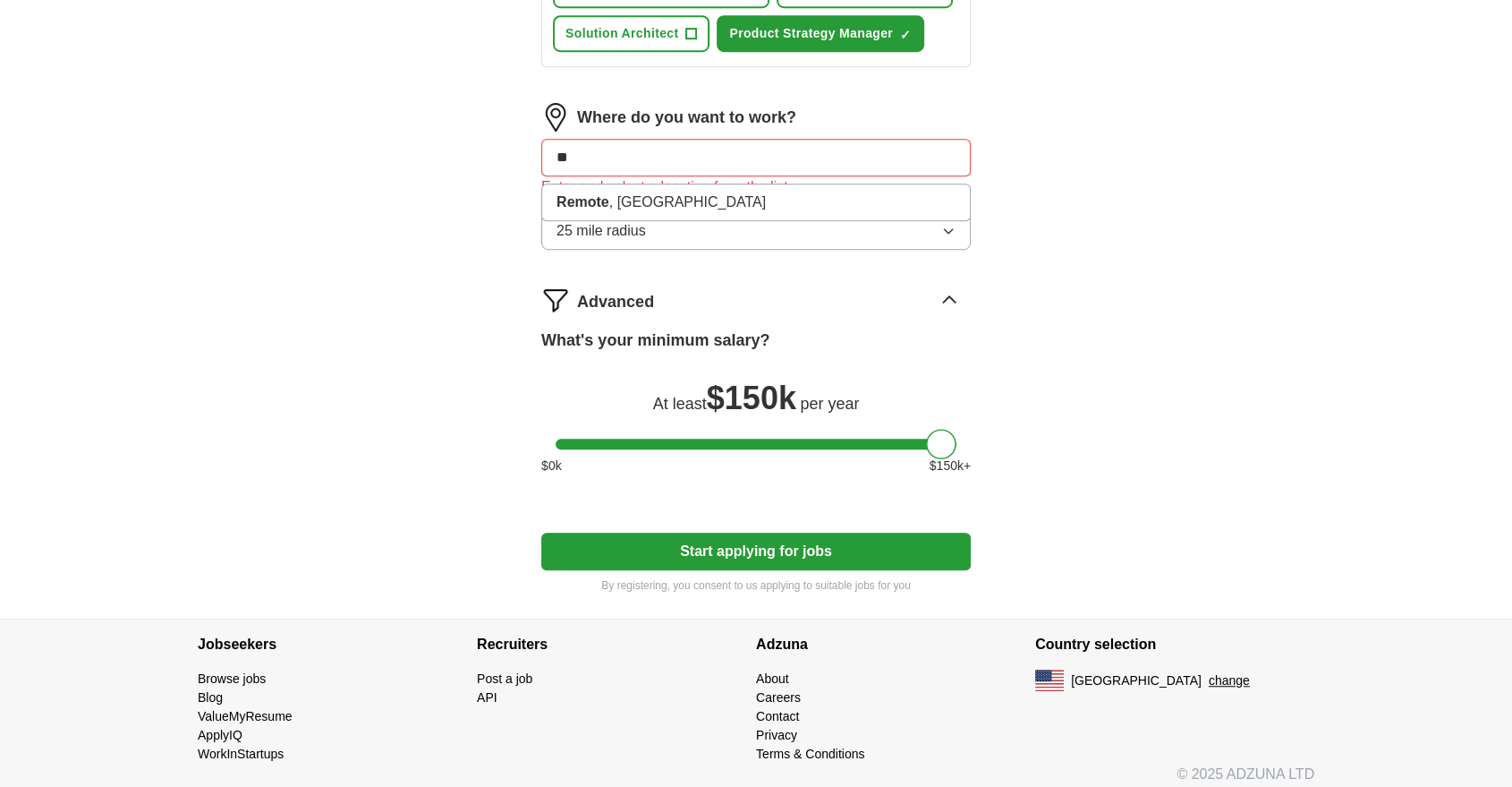
type input "*"
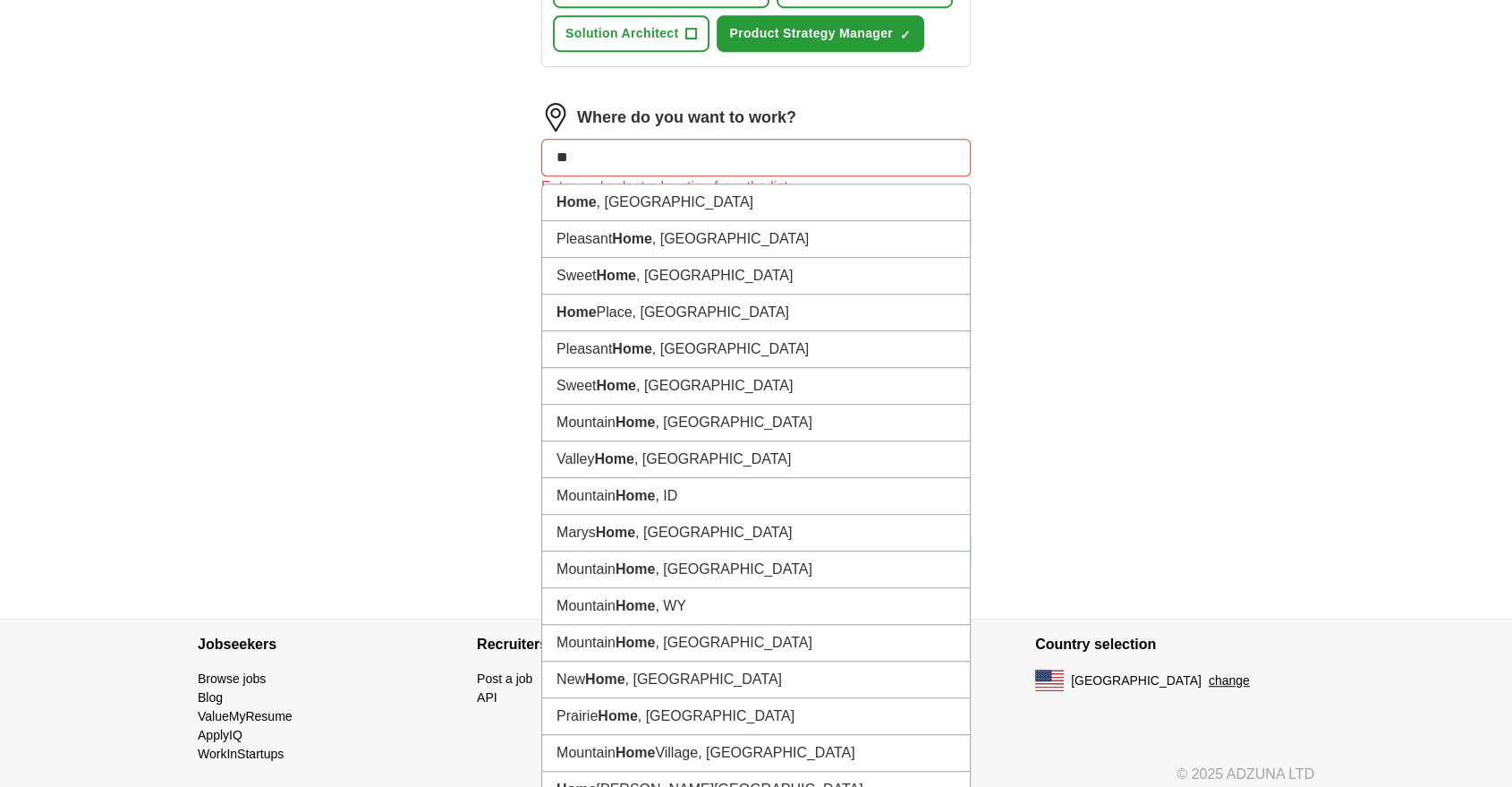
type input "*"
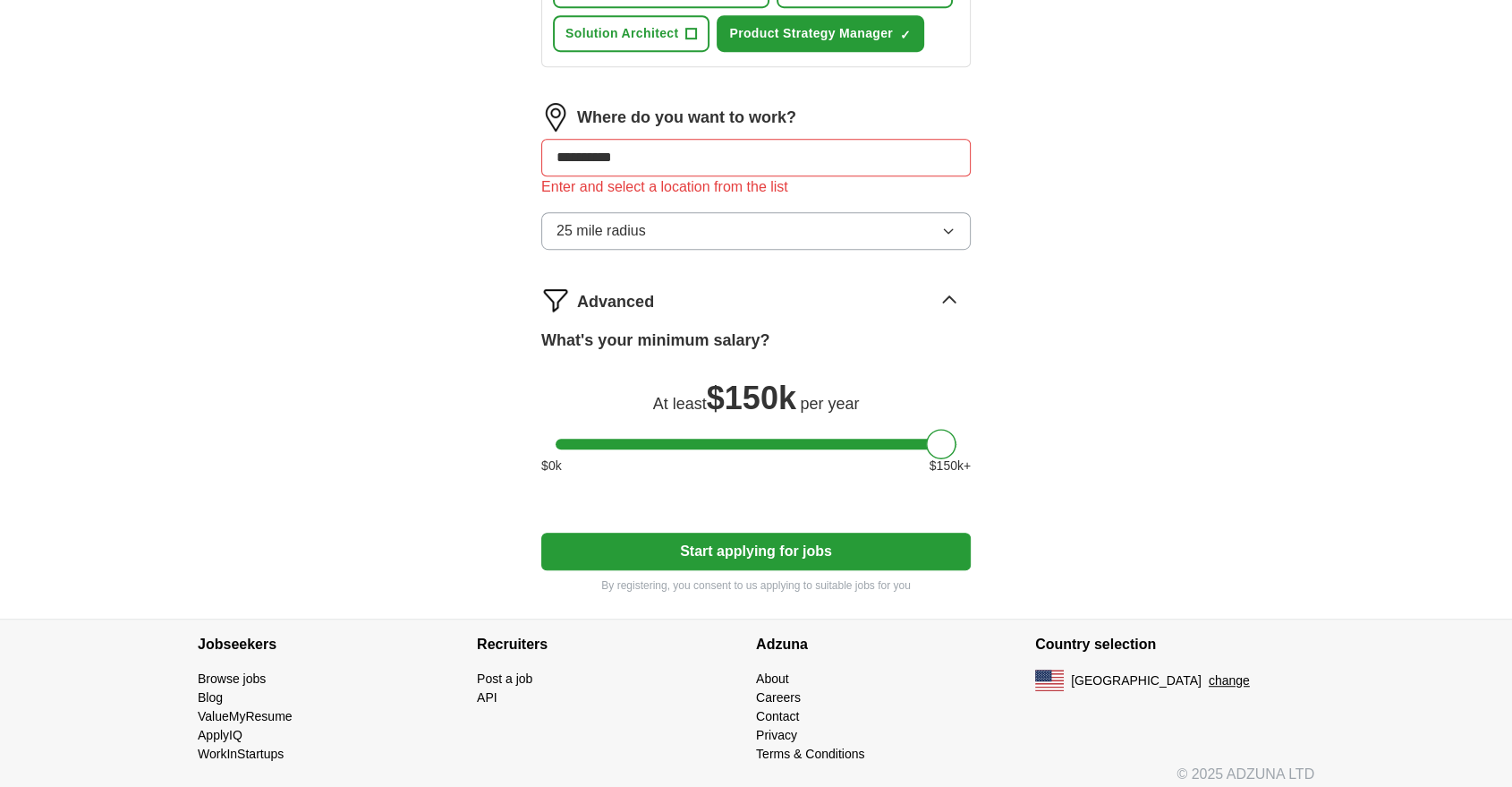
type input "**********"
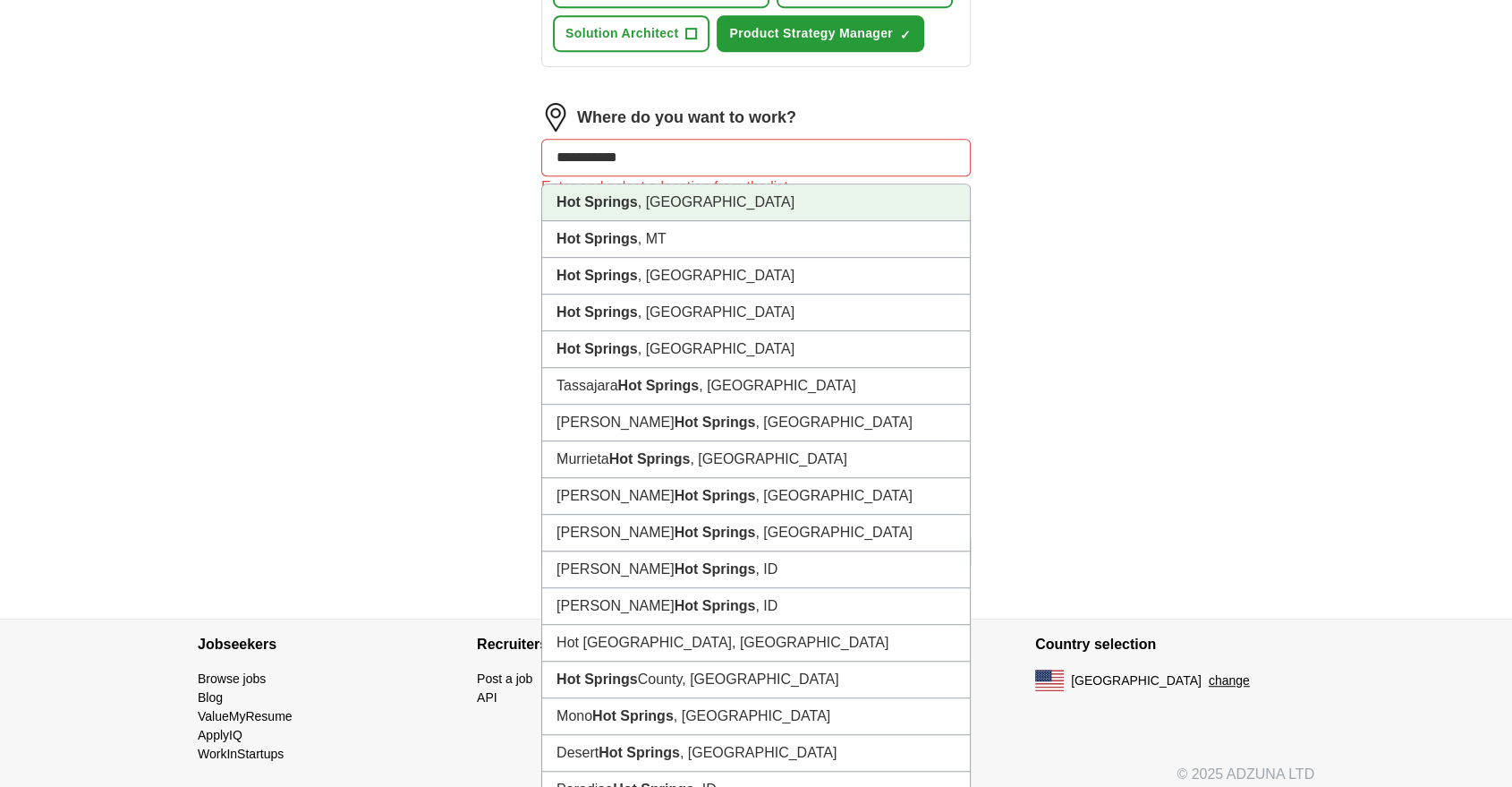
click at [663, 201] on li "[GEOGRAPHIC_DATA] , [GEOGRAPHIC_DATA]" at bounding box center [756, 202] width 427 height 36
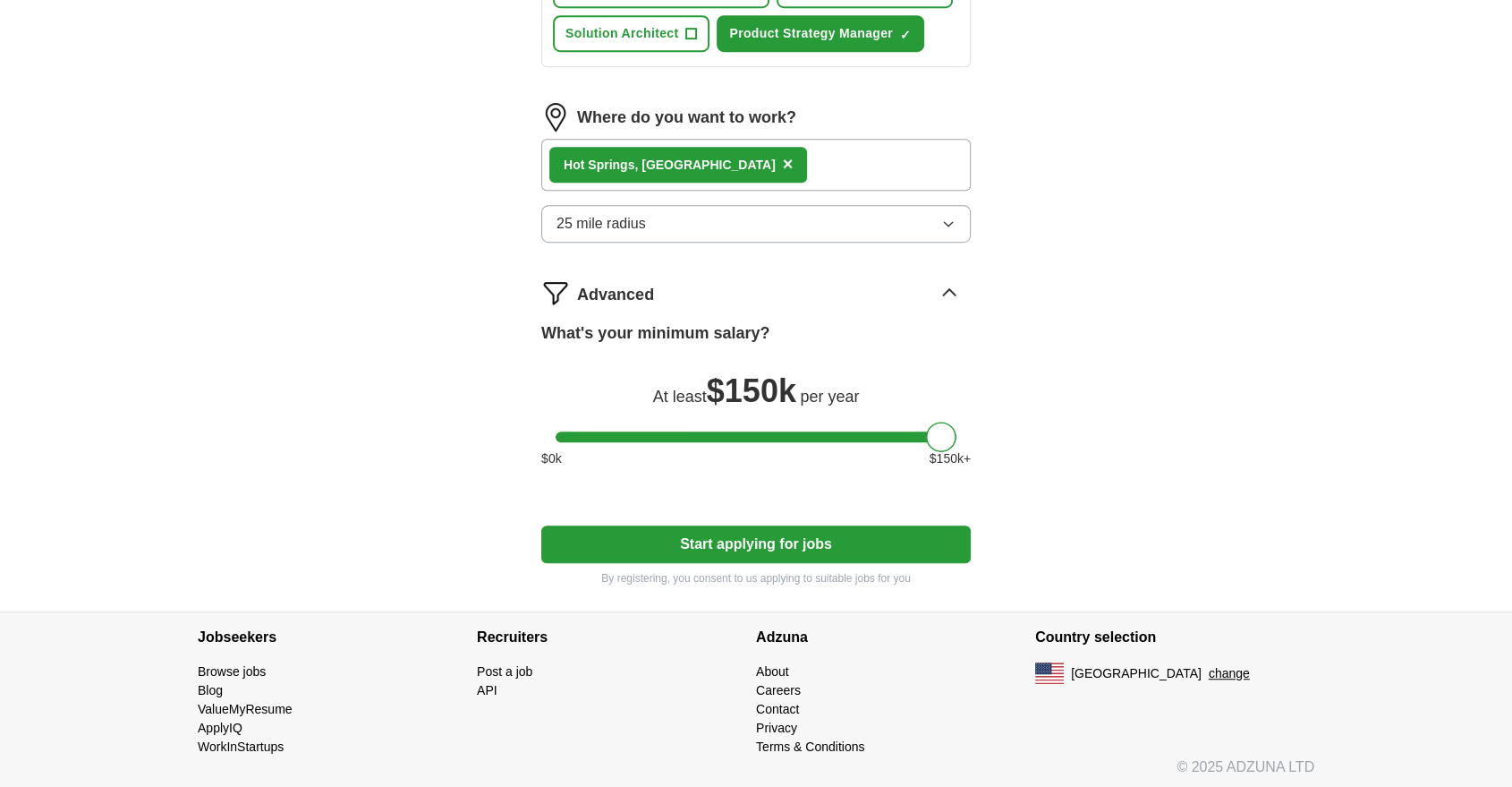
click at [641, 215] on span "25 mile radius" at bounding box center [601, 223] width 89 height 21
click at [639, 557] on button "Start applying for jobs" at bounding box center [756, 544] width 429 height 37
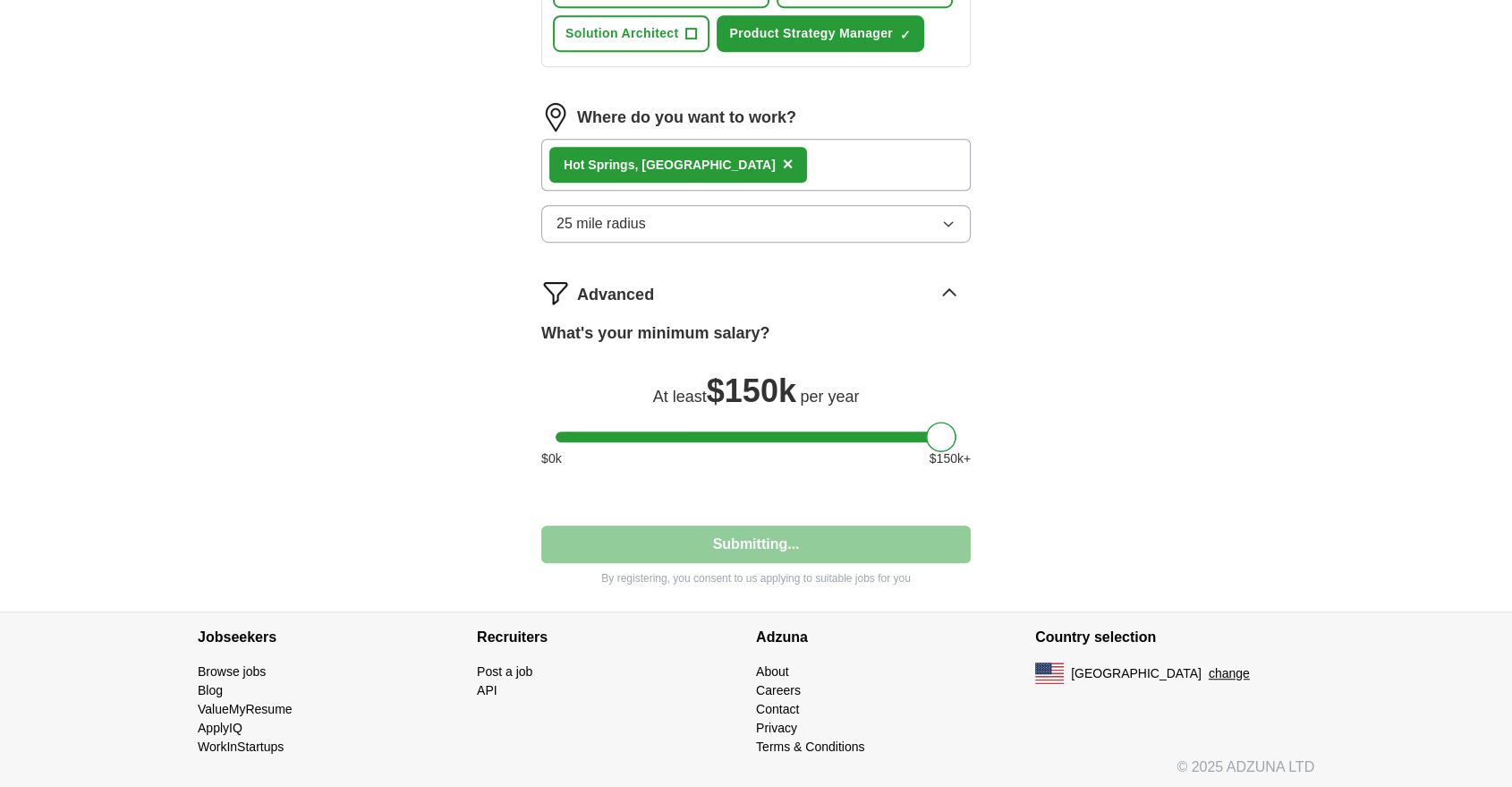
select select "**"
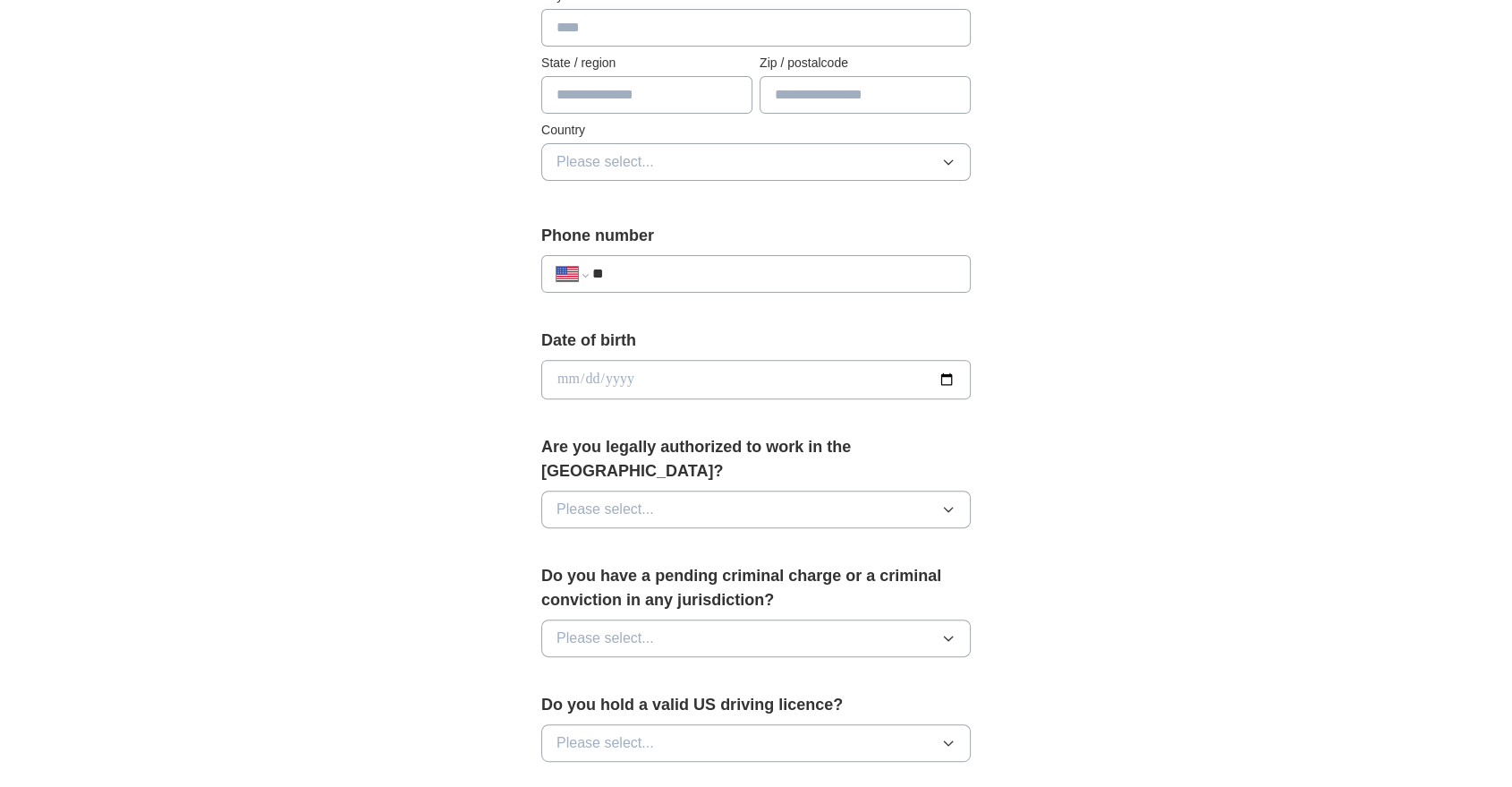
scroll to position [500, 0]
click at [792, 492] on button "Please select..." at bounding box center [756, 510] width 429 height 37
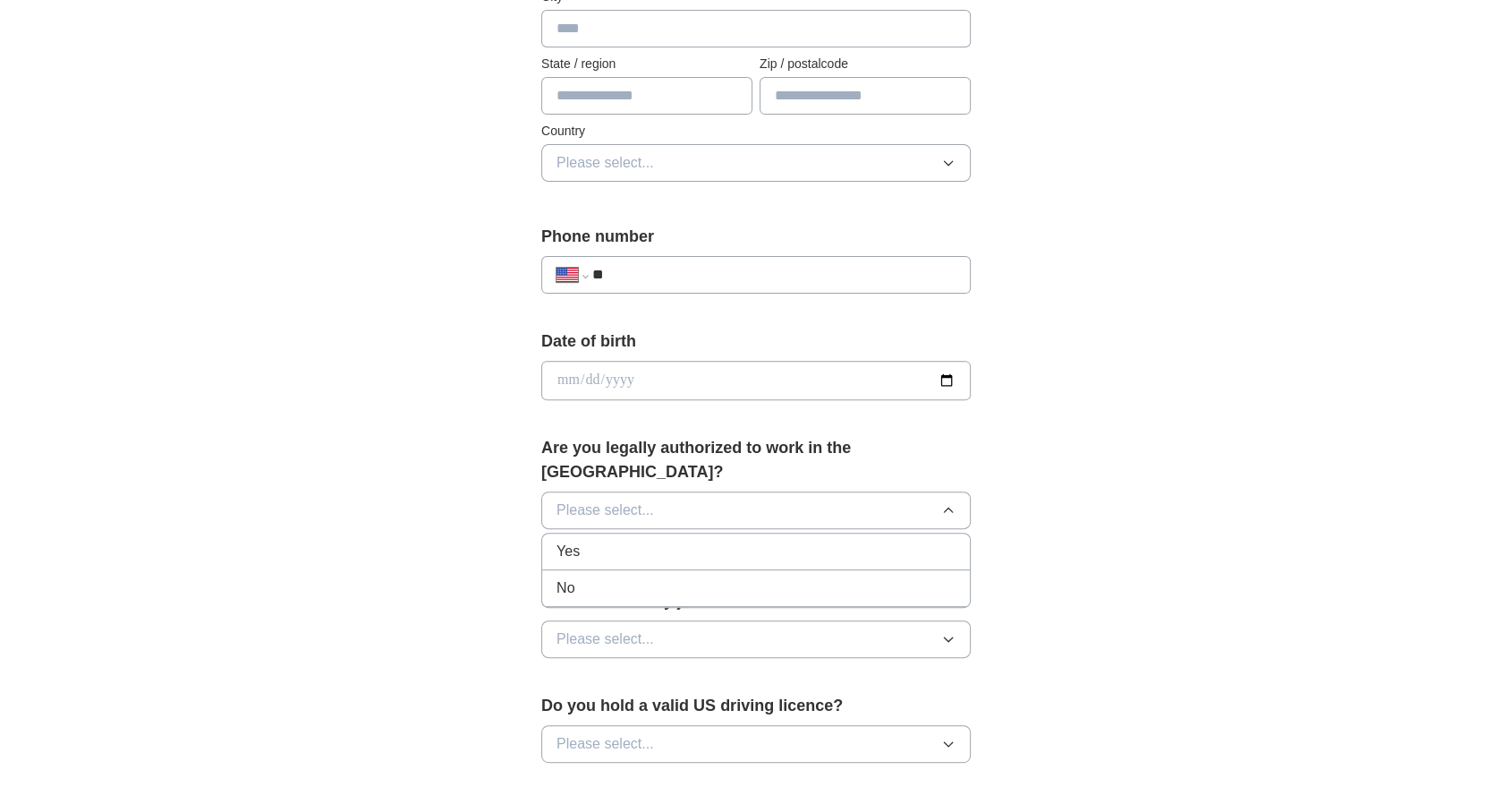
click at [710, 540] on li "Yes" at bounding box center [756, 551] width 427 height 36
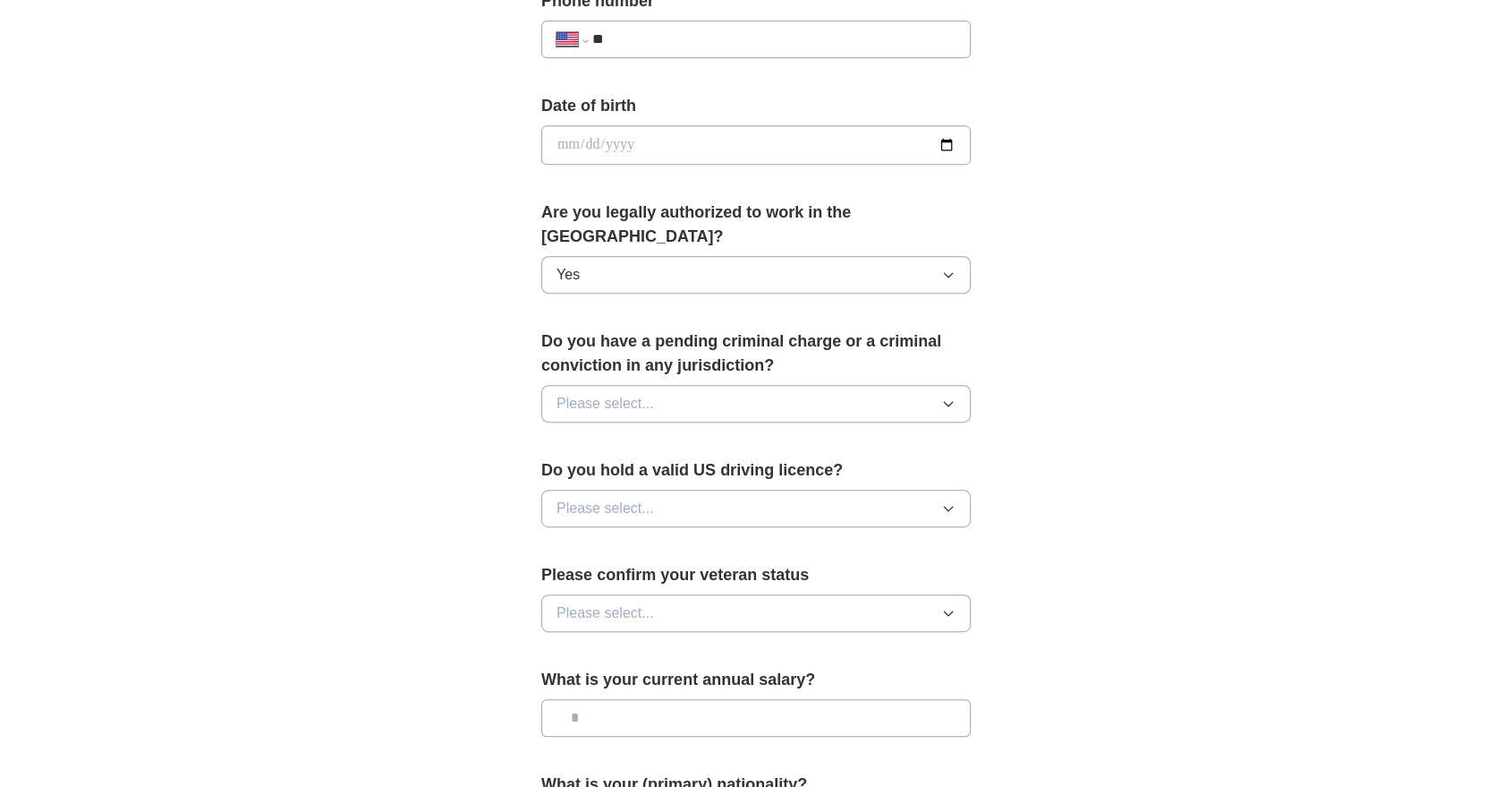
scroll to position [738, 0]
click at [744, 383] on button "Please select..." at bounding box center [756, 401] width 429 height 37
click at [715, 469] on div "No" at bounding box center [756, 479] width 399 height 21
click at [693, 488] on button "Please select..." at bounding box center [756, 506] width 429 height 37
click at [688, 537] on div "Yes" at bounding box center [756, 547] width 399 height 21
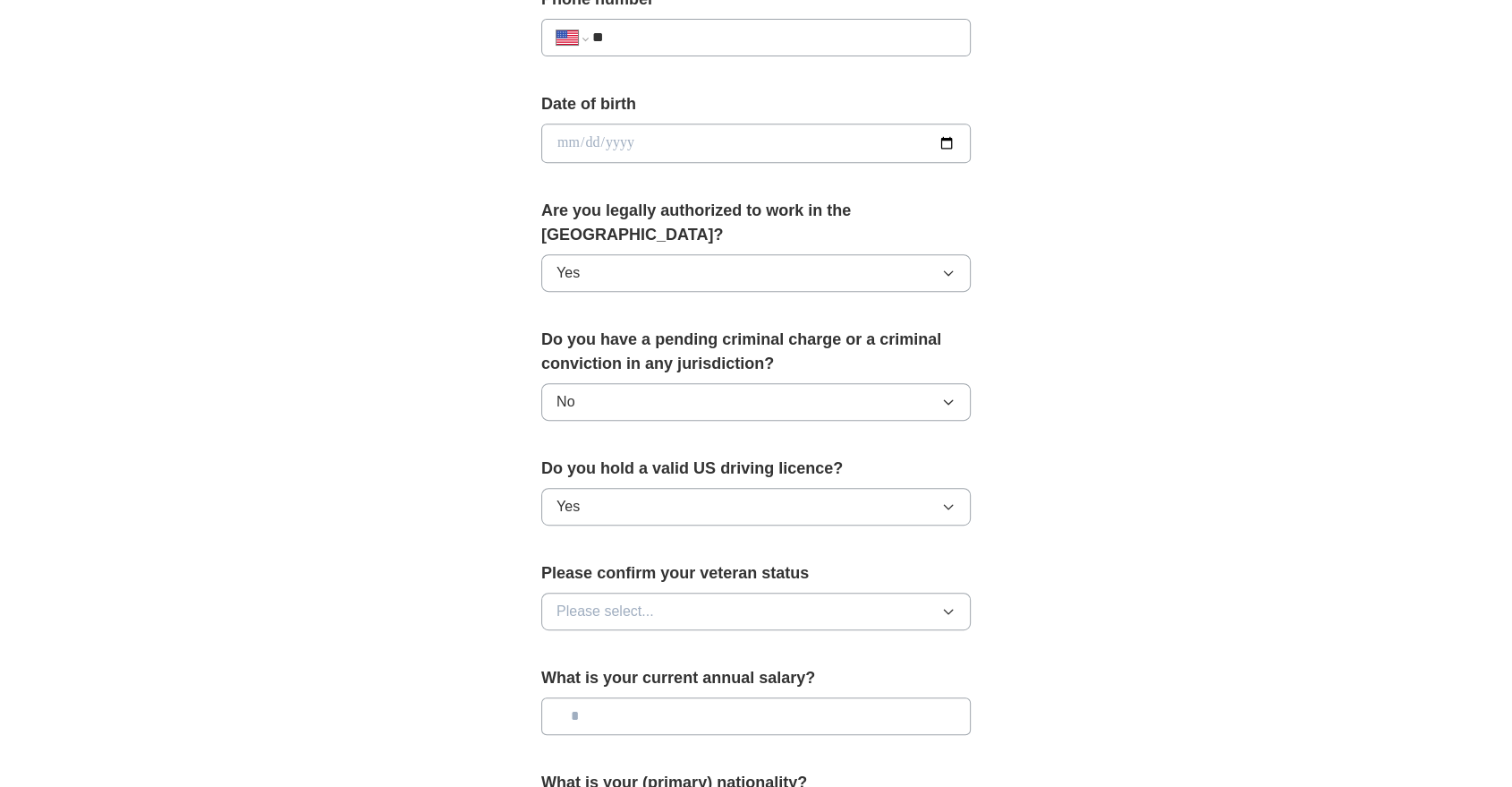
click at [684, 593] on button "Please select..." at bounding box center [756, 611] width 429 height 37
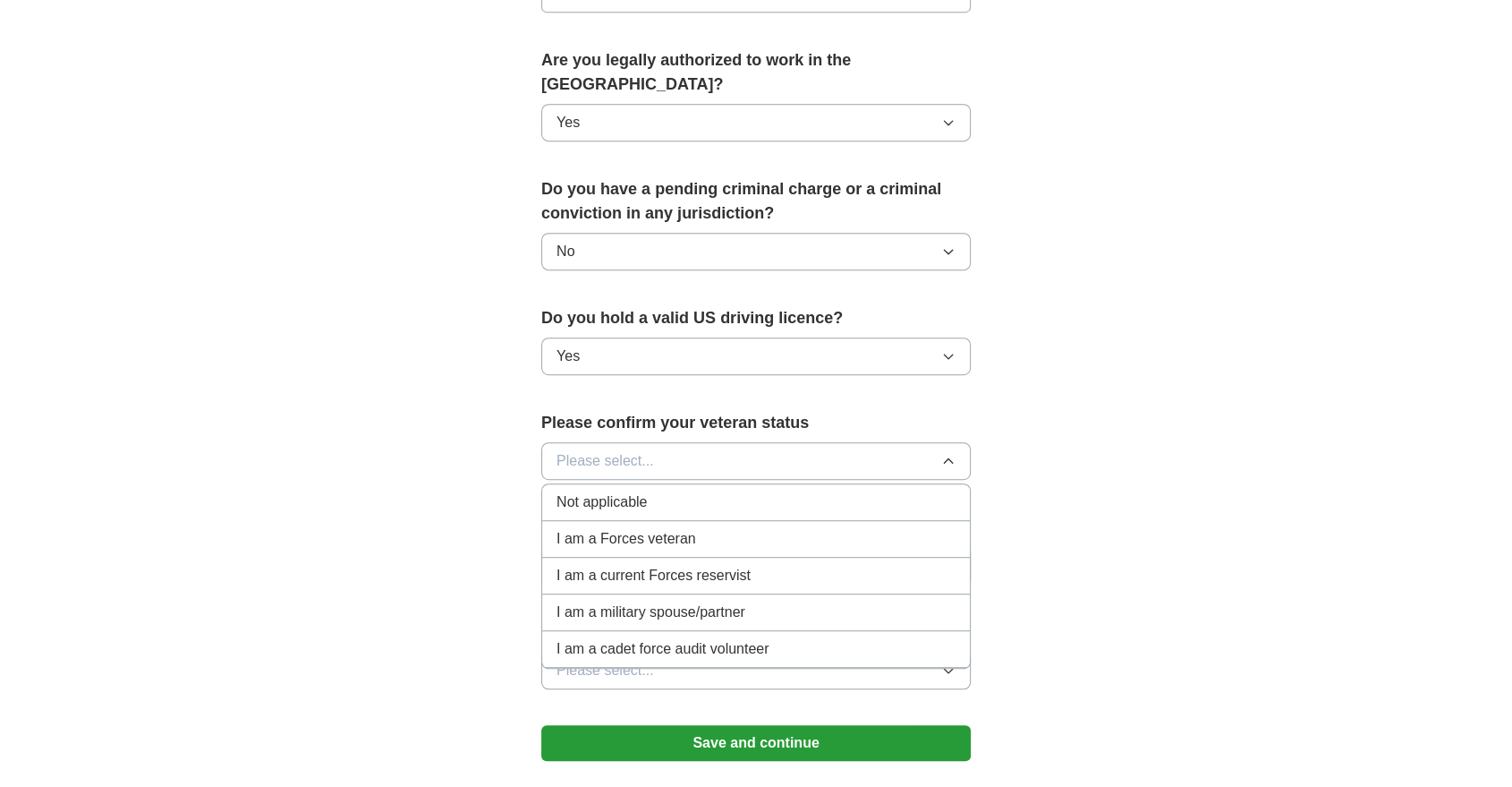
scroll to position [889, 0]
click at [663, 491] on div "Not applicable" at bounding box center [756, 501] width 399 height 21
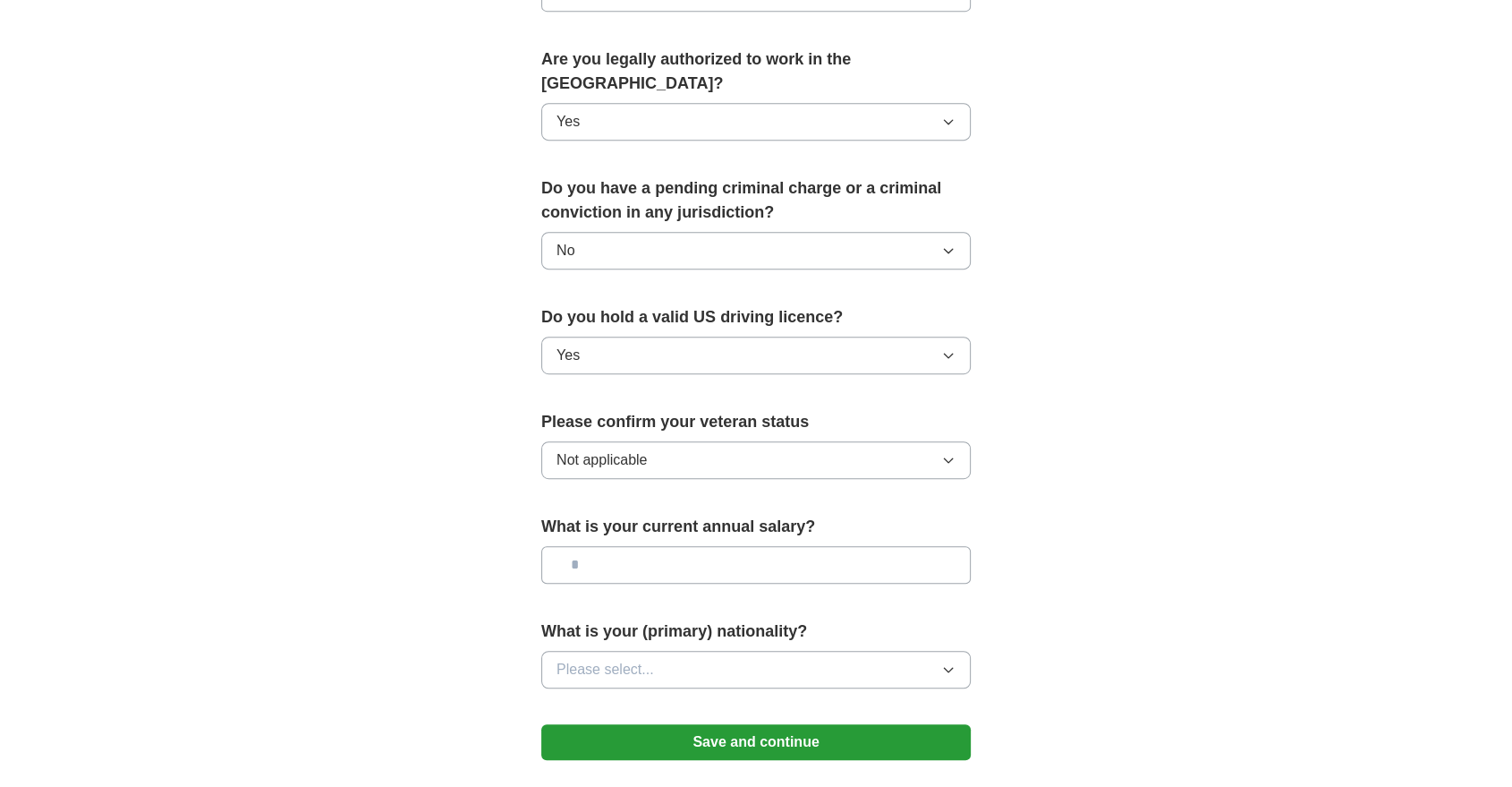
click at [652, 546] on input "text" at bounding box center [756, 565] width 429 height 37
click at [651, 659] on span "Please select..." at bounding box center [605, 669] width 98 height 21
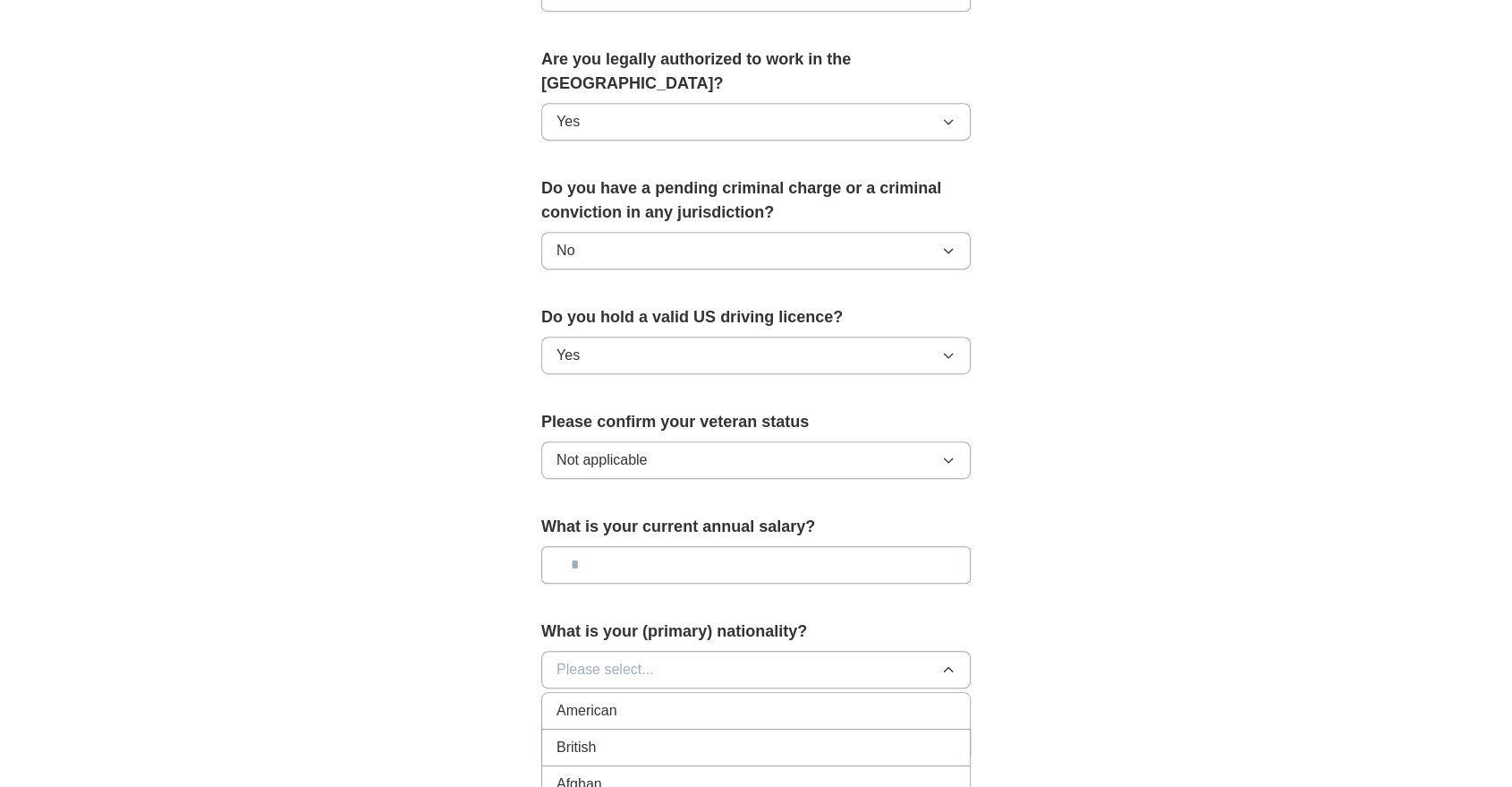
click at [651, 700] on div "American" at bounding box center [756, 710] width 399 height 21
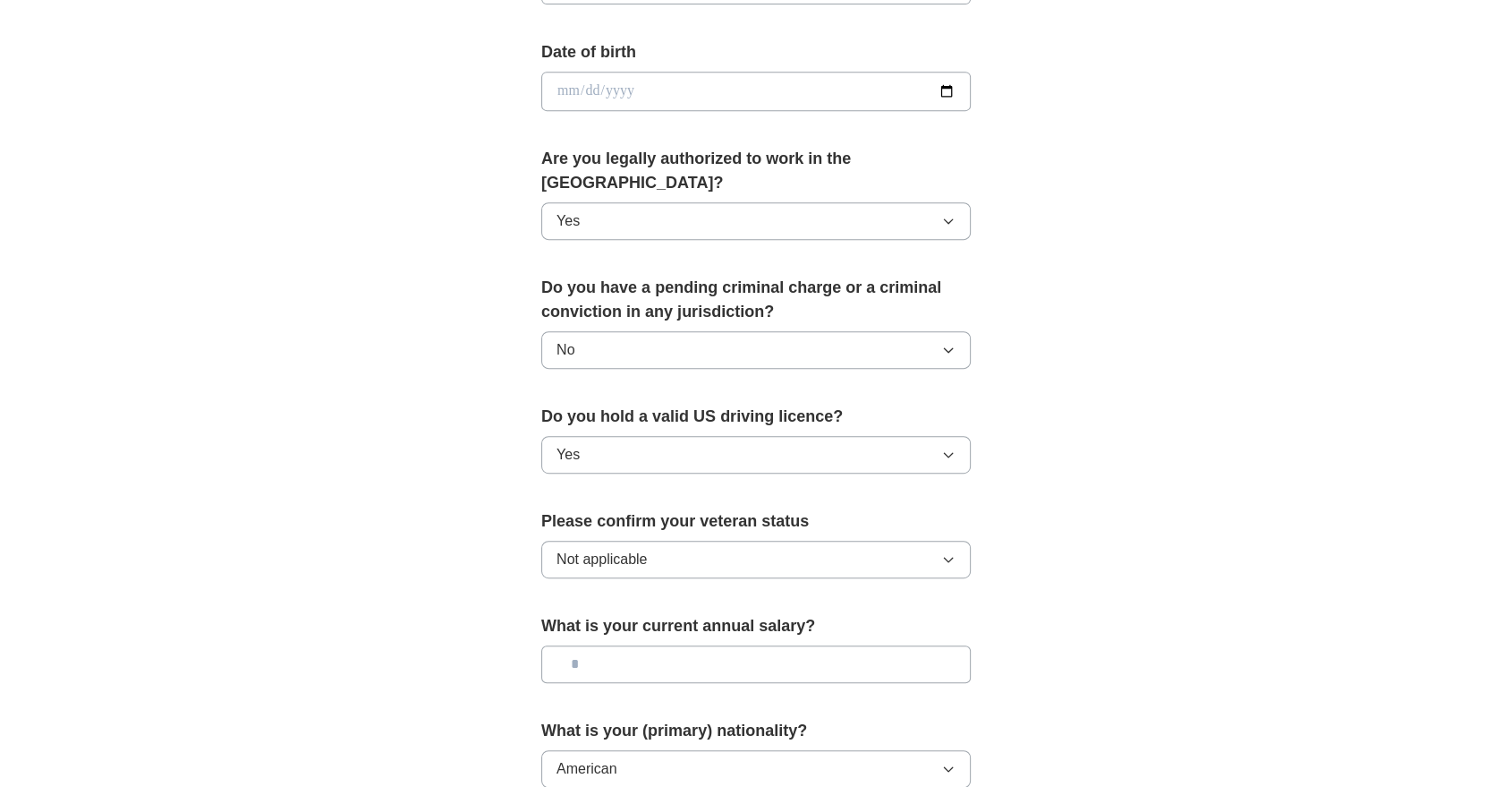
scroll to position [1052, 0]
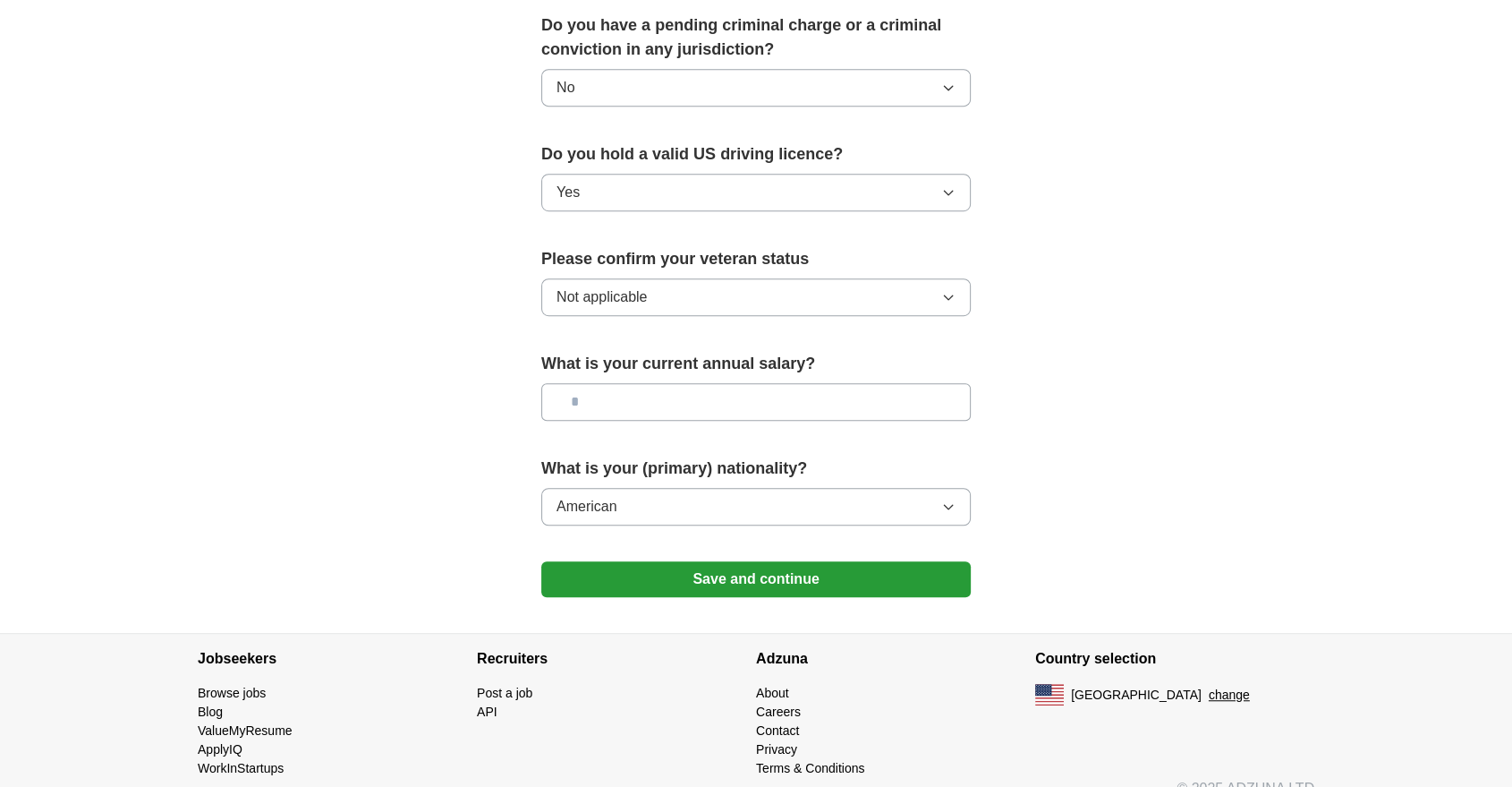
click at [749, 561] on button "Save and continue" at bounding box center [756, 579] width 429 height 36
